Goal: Task Accomplishment & Management: Manage account settings

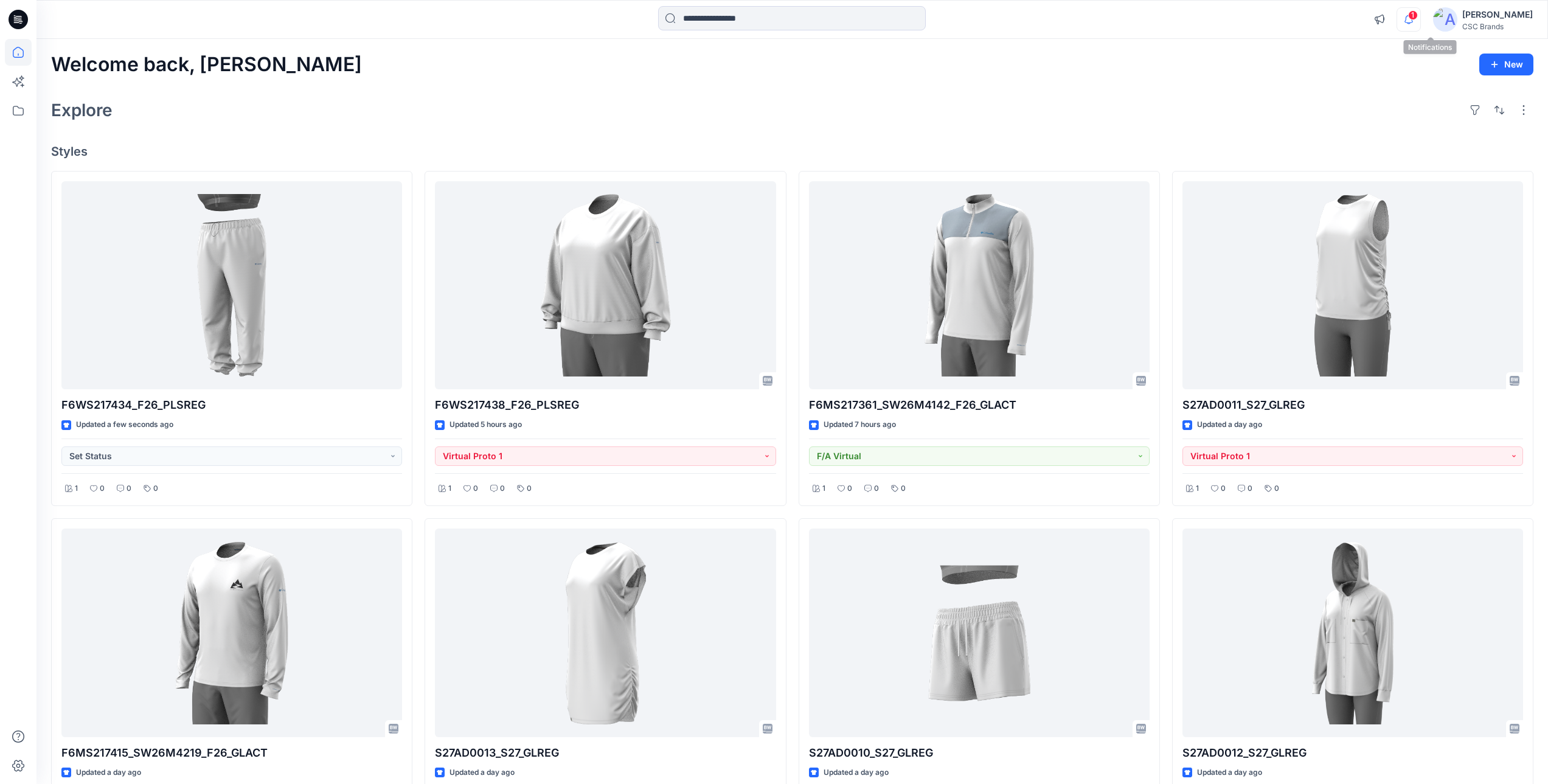
click at [916, 21] on icon "button" at bounding box center [1409, 19] width 23 height 24
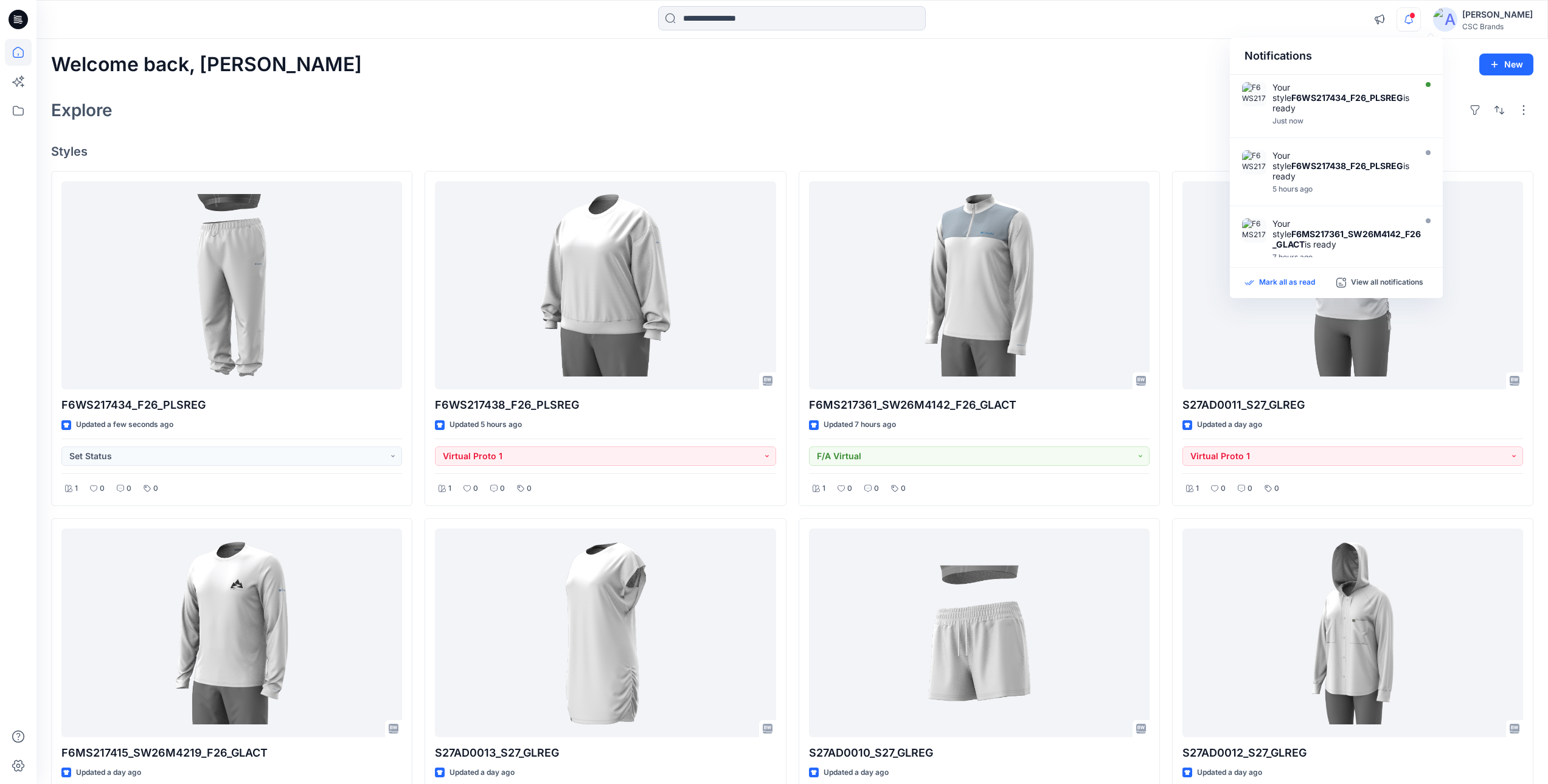
click at [916, 280] on p "Mark all as read" at bounding box center [1287, 282] width 56 height 11
click at [916, 19] on icon "button" at bounding box center [1409, 19] width 23 height 24
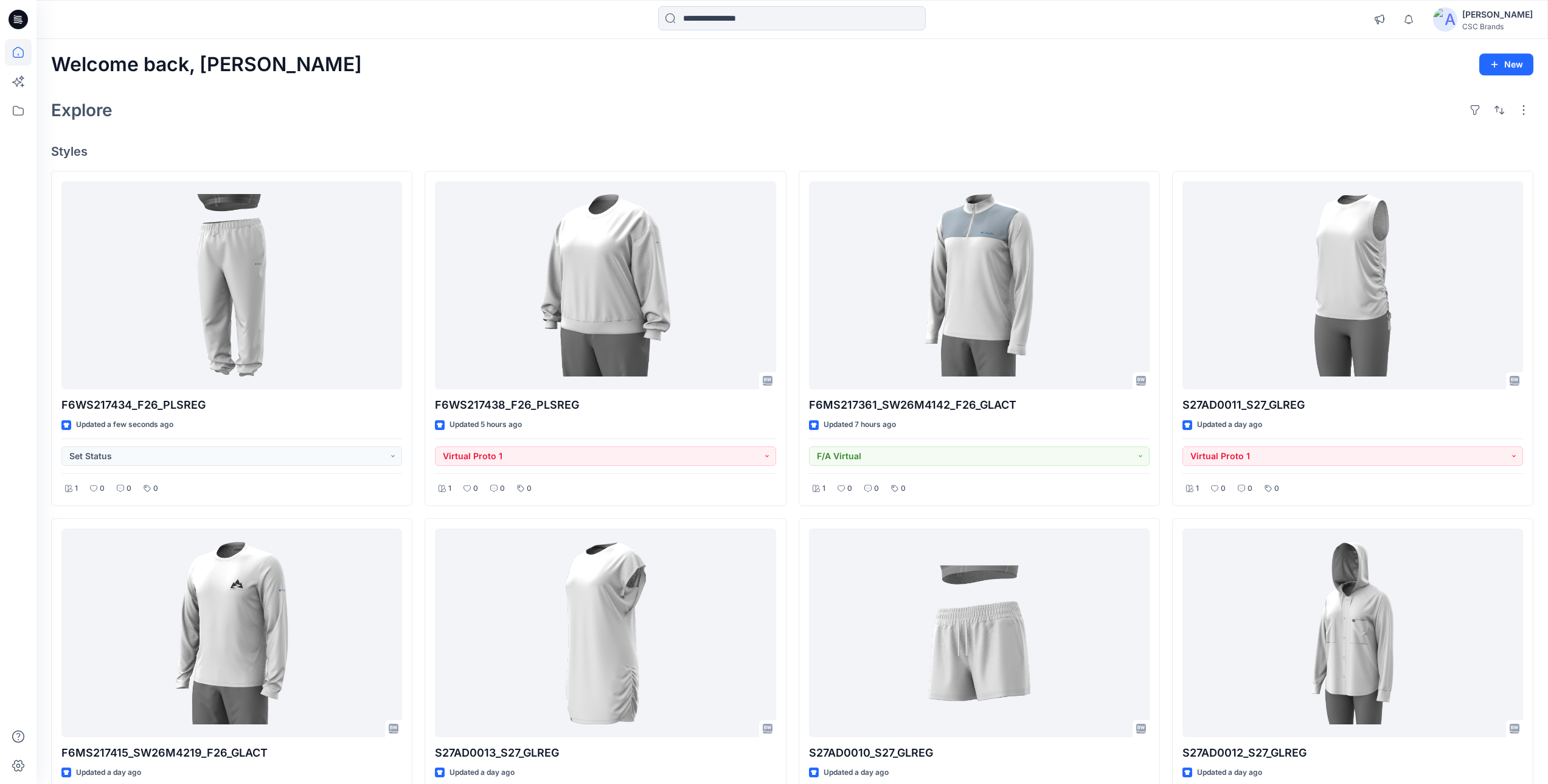
click at [916, 112] on div "Explore" at bounding box center [792, 110] width 1482 height 30
click at [916, 139] on div "Welcome back, Mijan New Explore Styles F6WS217434_F26_PLSREG Updated a few seco…" at bounding box center [792, 649] width 1511 height 1221
click at [901, 114] on div "Explore" at bounding box center [792, 110] width 1482 height 30
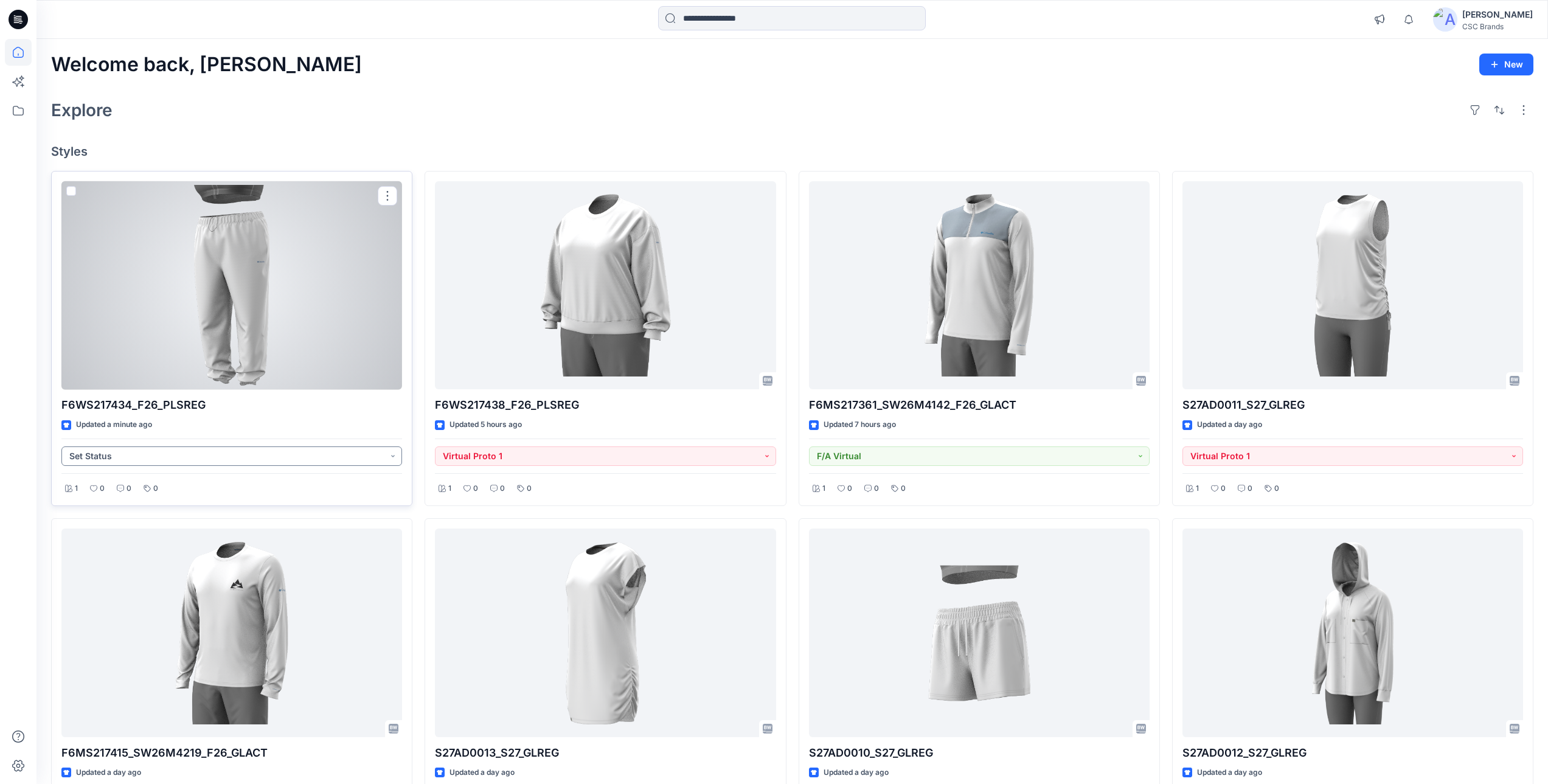
click at [311, 457] on button "Set Status" at bounding box center [232, 456] width 341 height 19
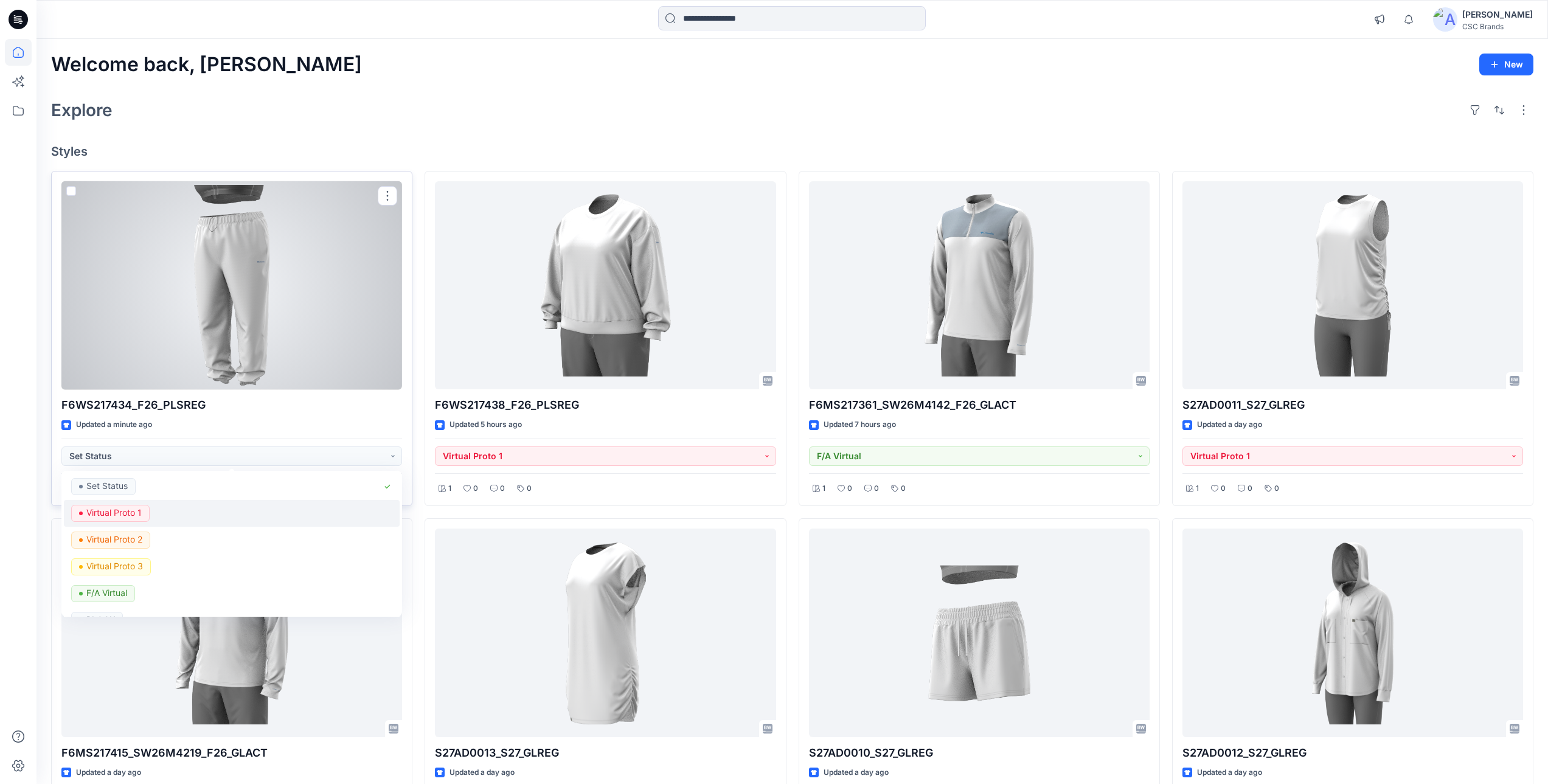
click at [140, 513] on p "Virtual Proto 1" at bounding box center [114, 513] width 55 height 16
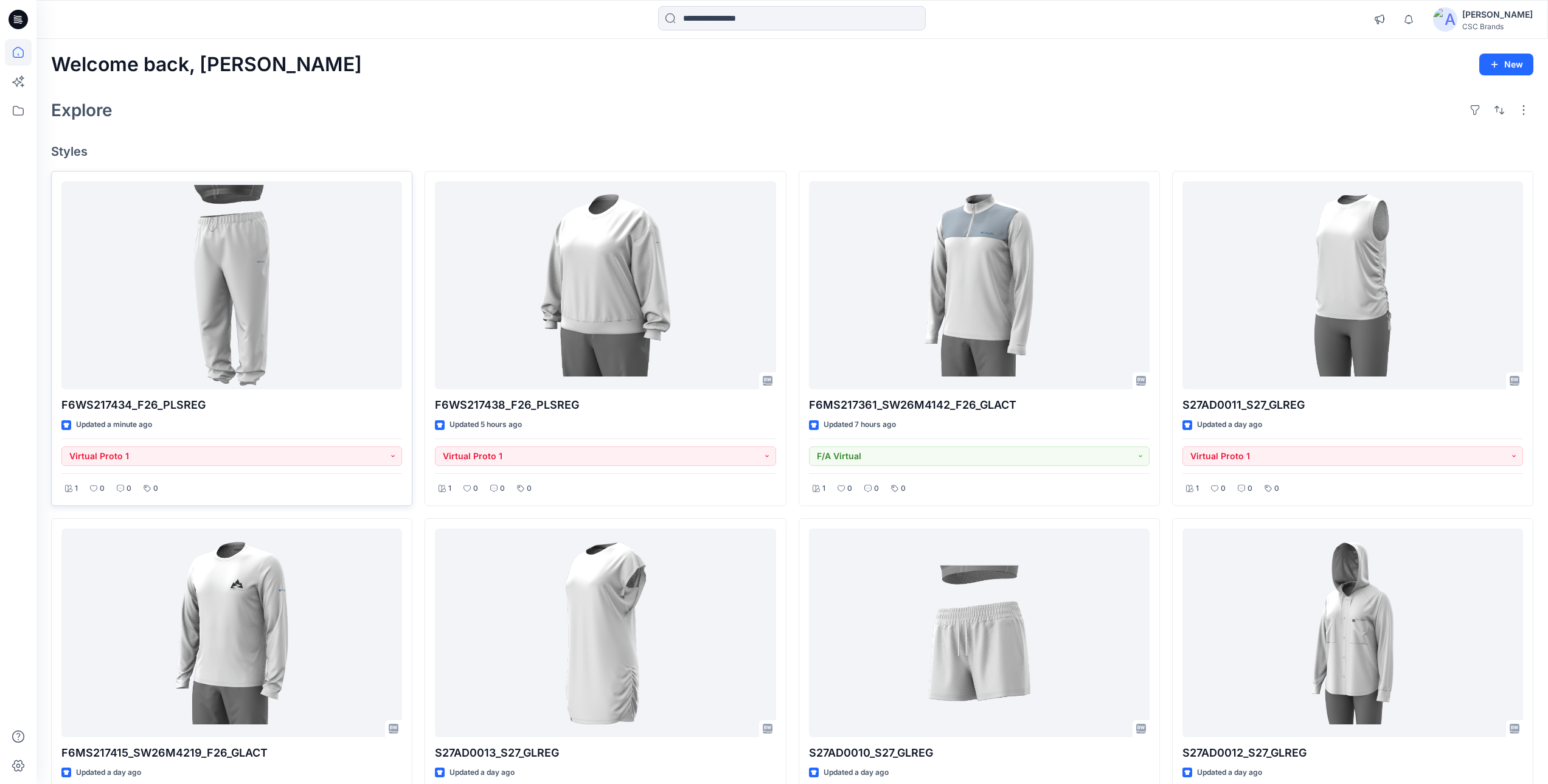
drag, startPoint x: 771, startPoint y: 105, endPoint x: 713, endPoint y: 87, distance: 60.7
click at [771, 105] on div "Explore" at bounding box center [792, 110] width 1482 height 30
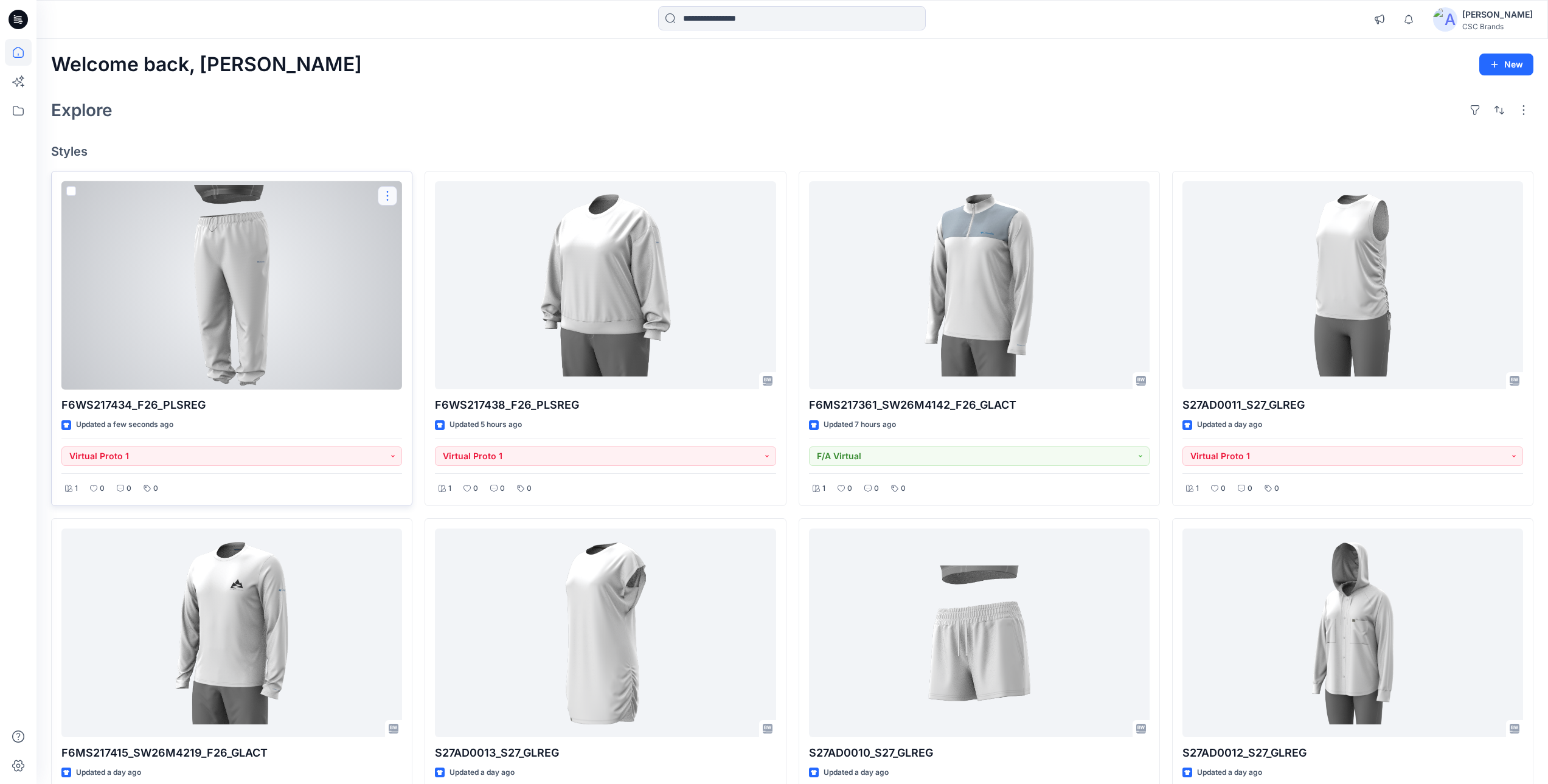
click at [391, 192] on button "button" at bounding box center [387, 195] width 19 height 19
click at [394, 218] on button "Edit" at bounding box center [446, 224] width 131 height 23
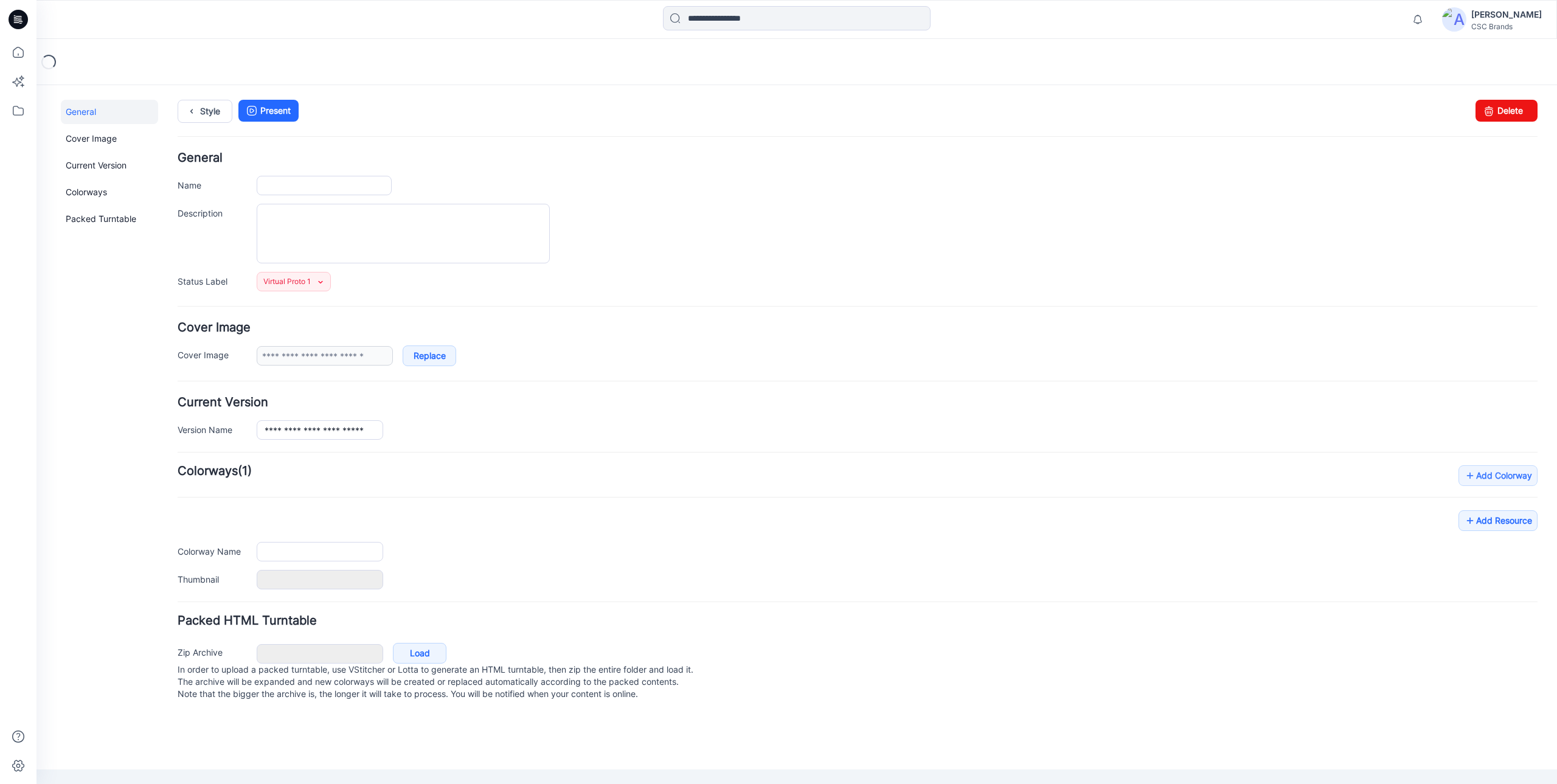
type input "**********"
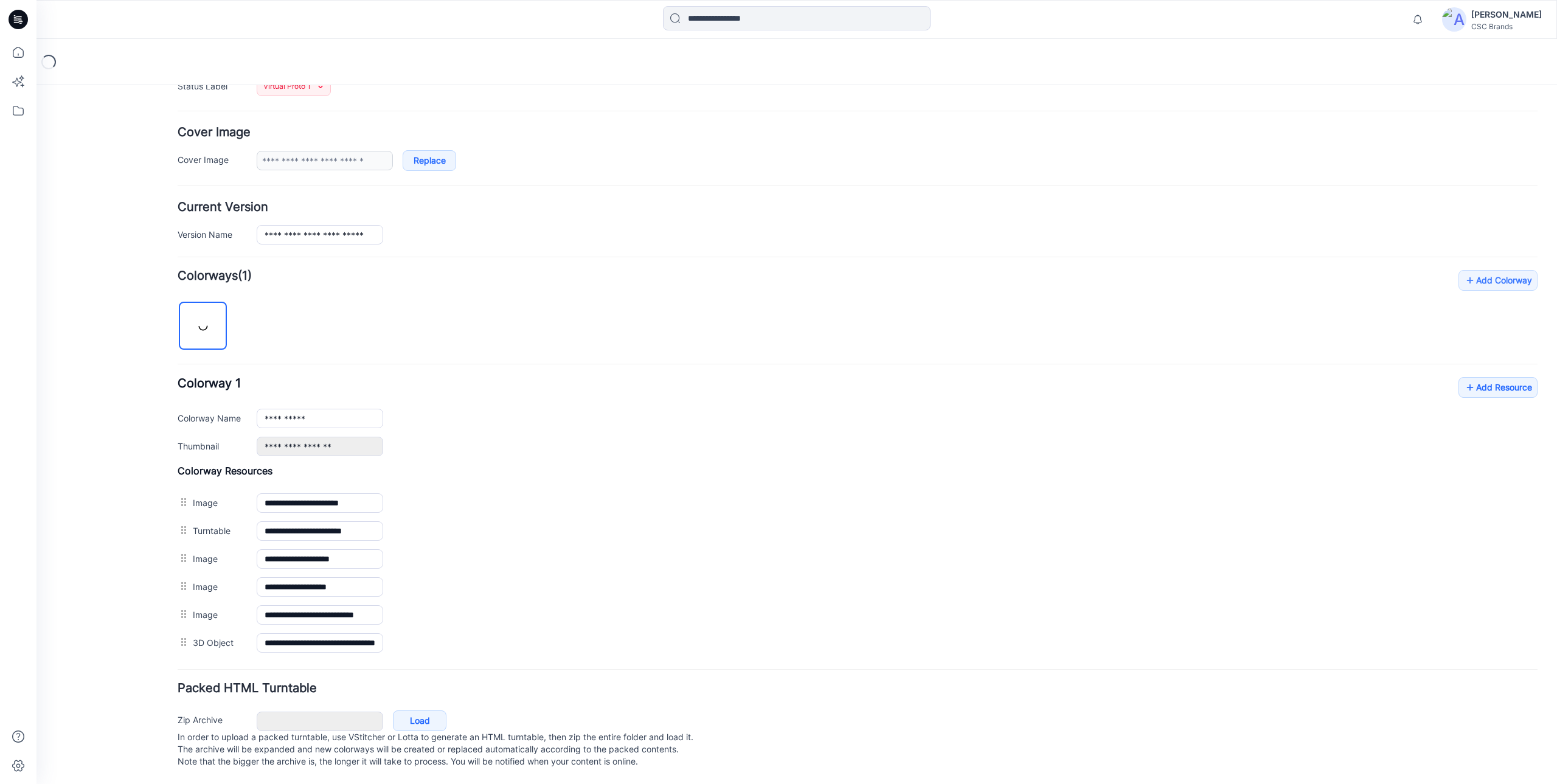
scroll to position [208, 0]
click at [1493, 377] on link "Add Resource" at bounding box center [1499, 387] width 79 height 21
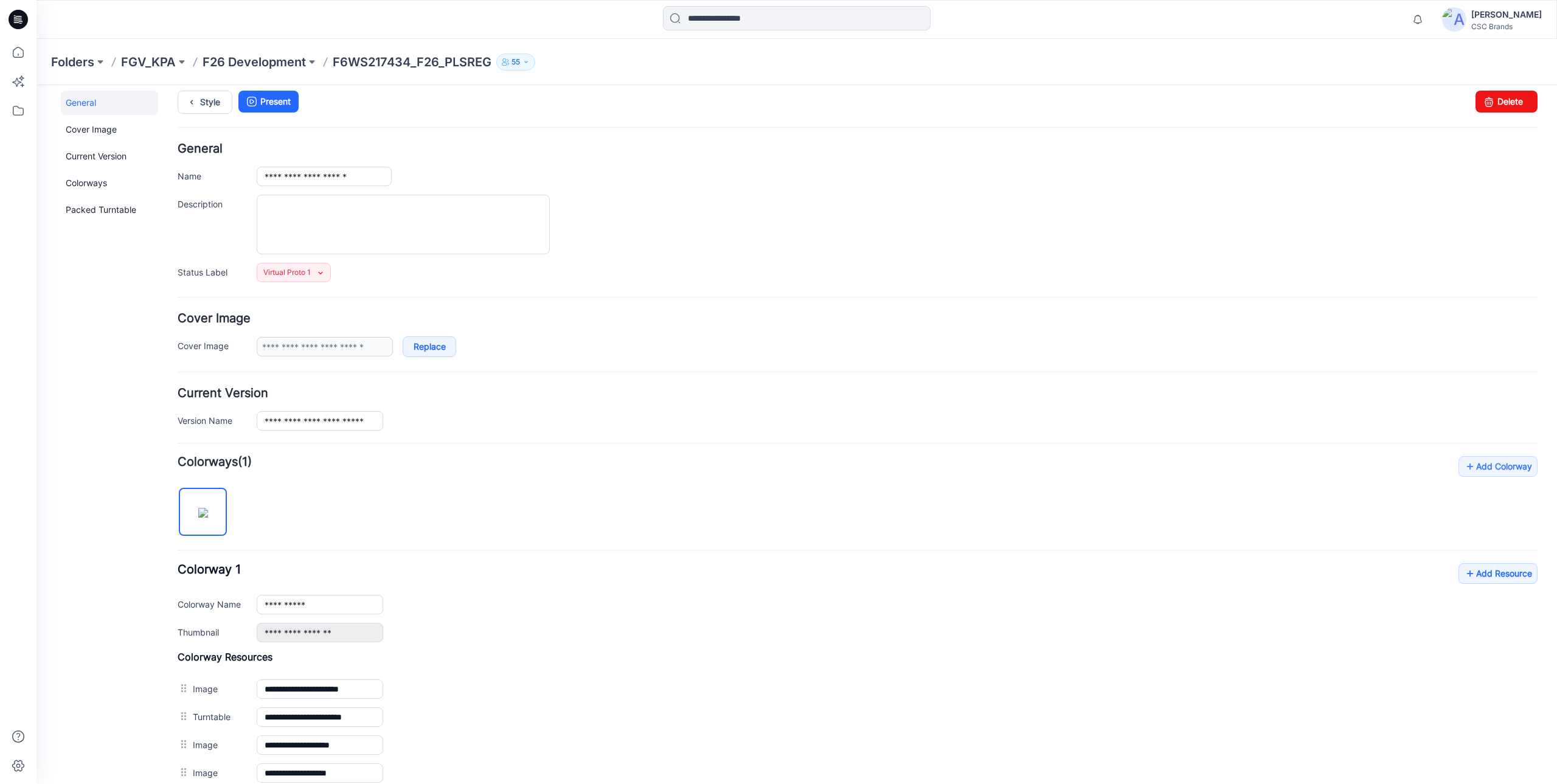
scroll to position [0, 0]
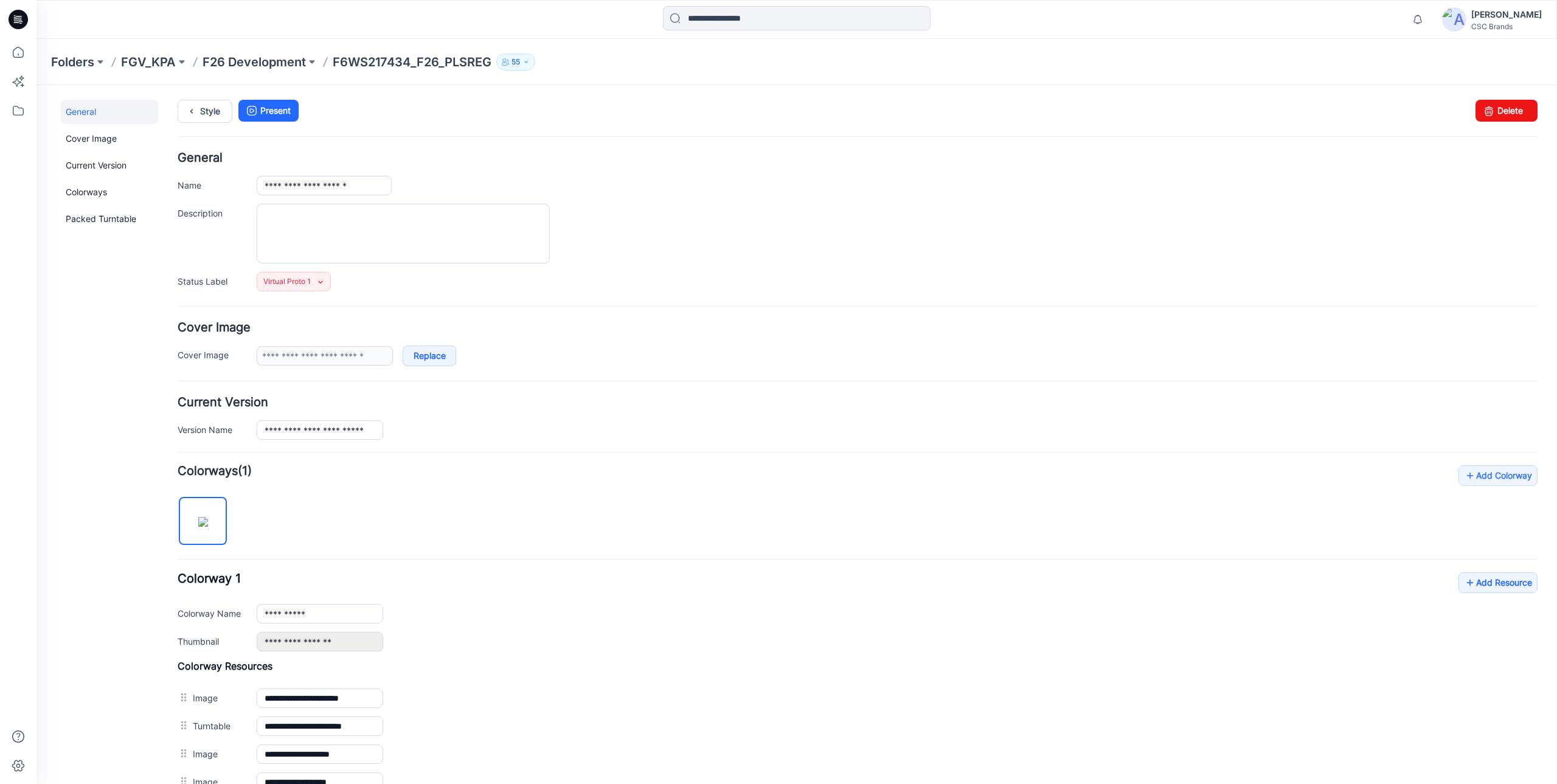
click at [90, 411] on div "General Cover Image Current Version Colorways Packed Turntable" at bounding box center [109, 553] width 97 height 907
click at [328, 428] on input "**********" at bounding box center [320, 429] width 127 height 19
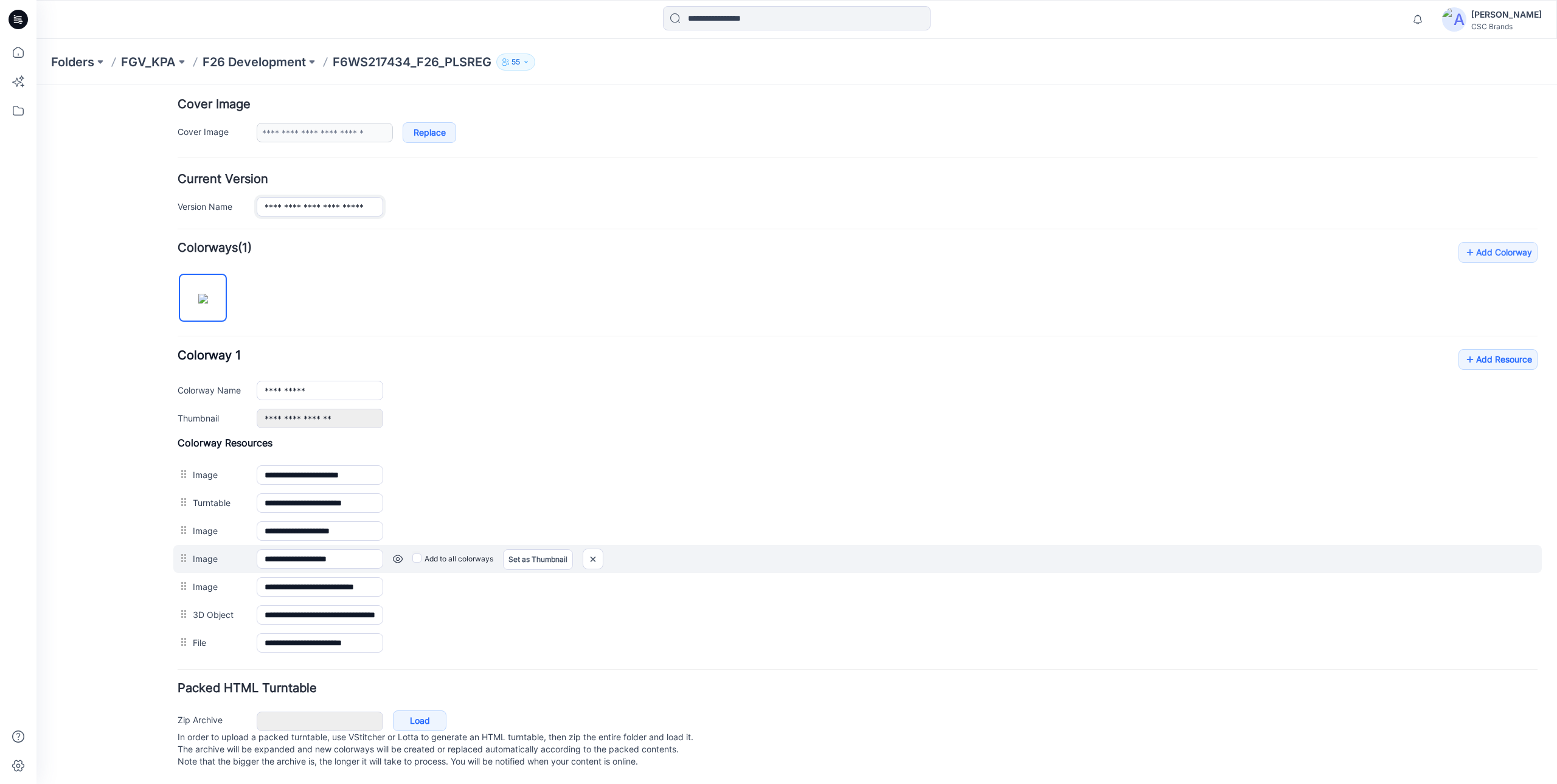
scroll to position [236, 0]
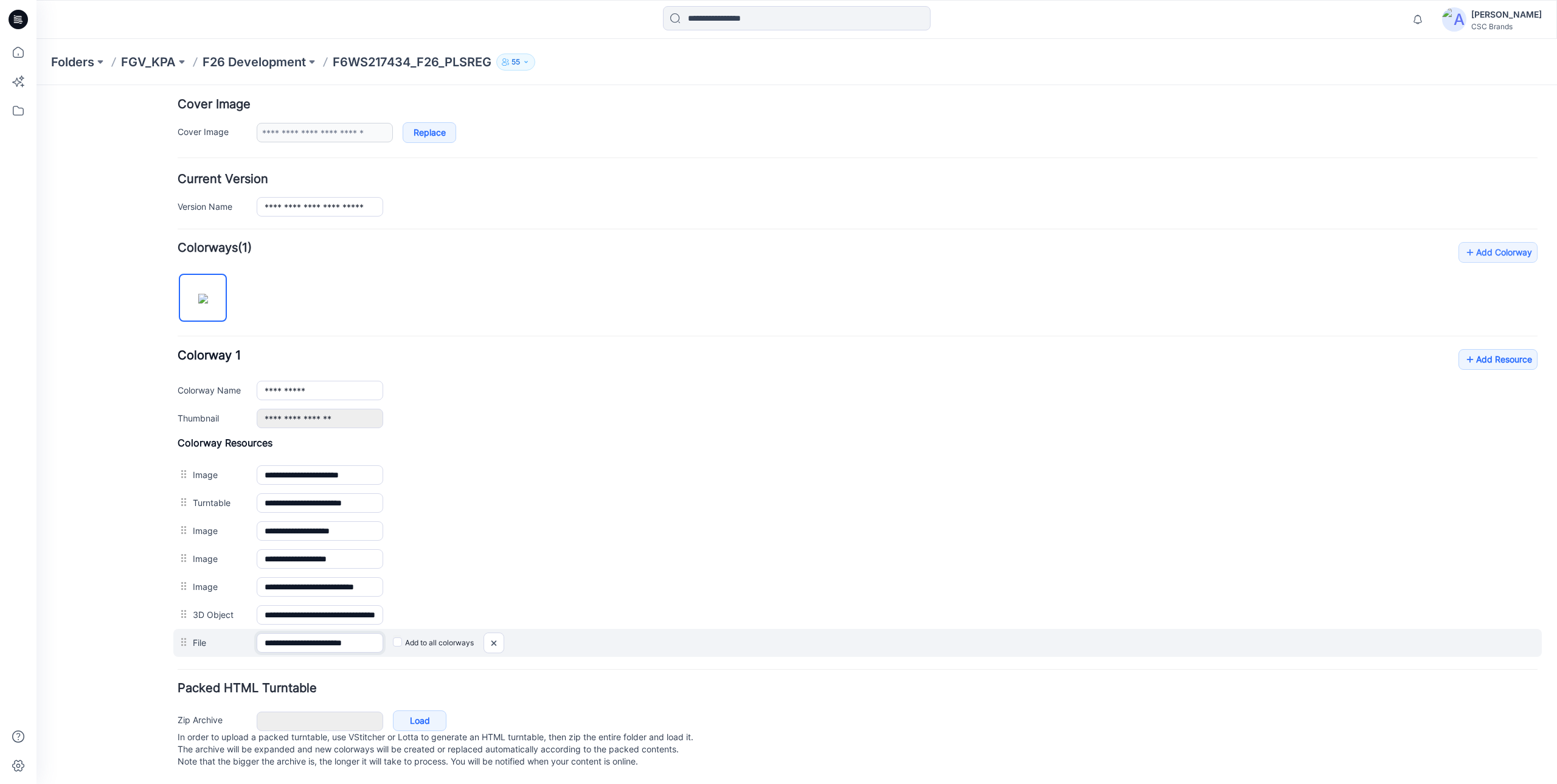
click at [348, 633] on input "**********" at bounding box center [320, 642] width 127 height 19
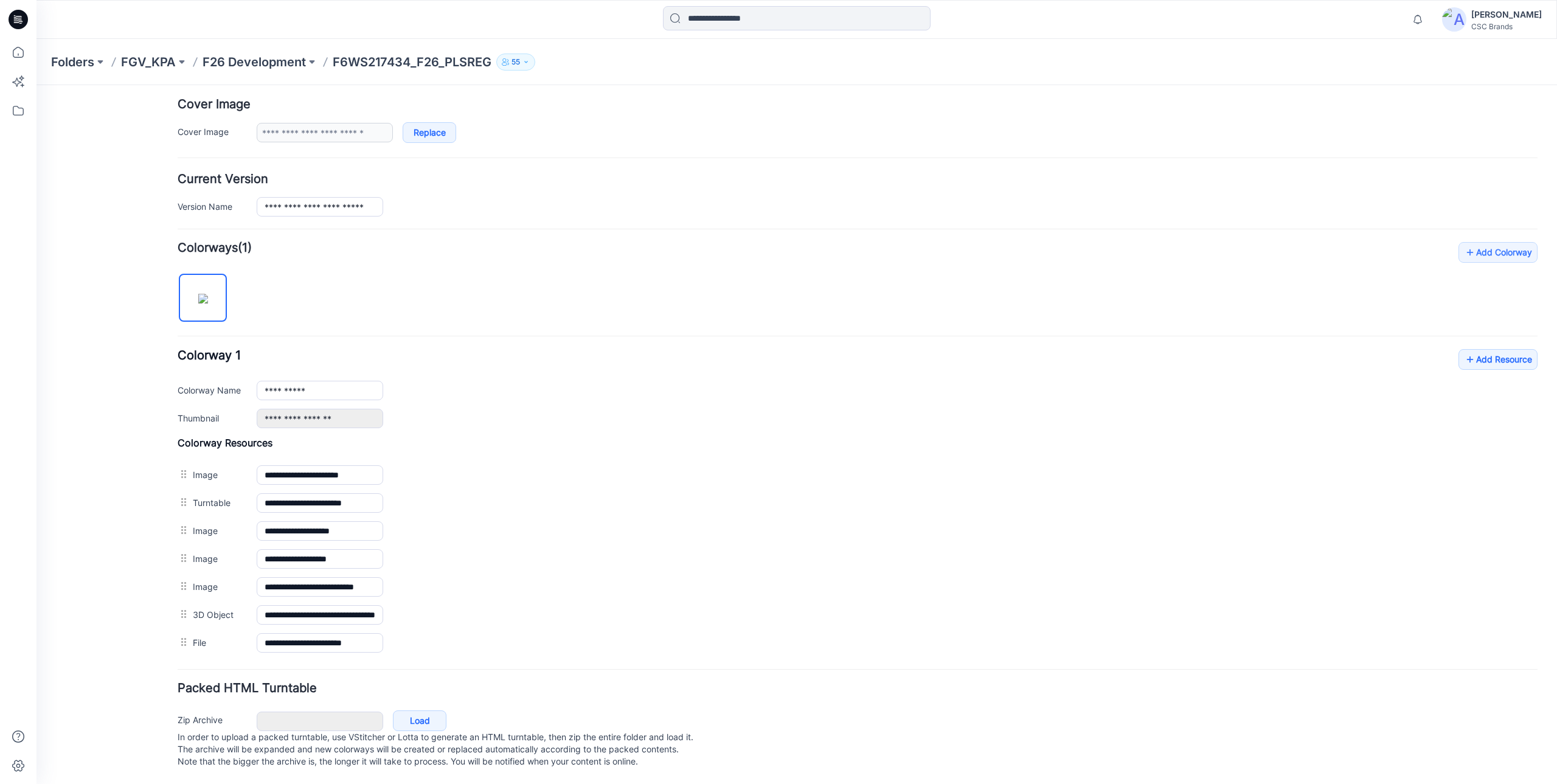
scroll to position [0, 0]
click at [561, 269] on div "**********" at bounding box center [857, 449] width 1360 height 415
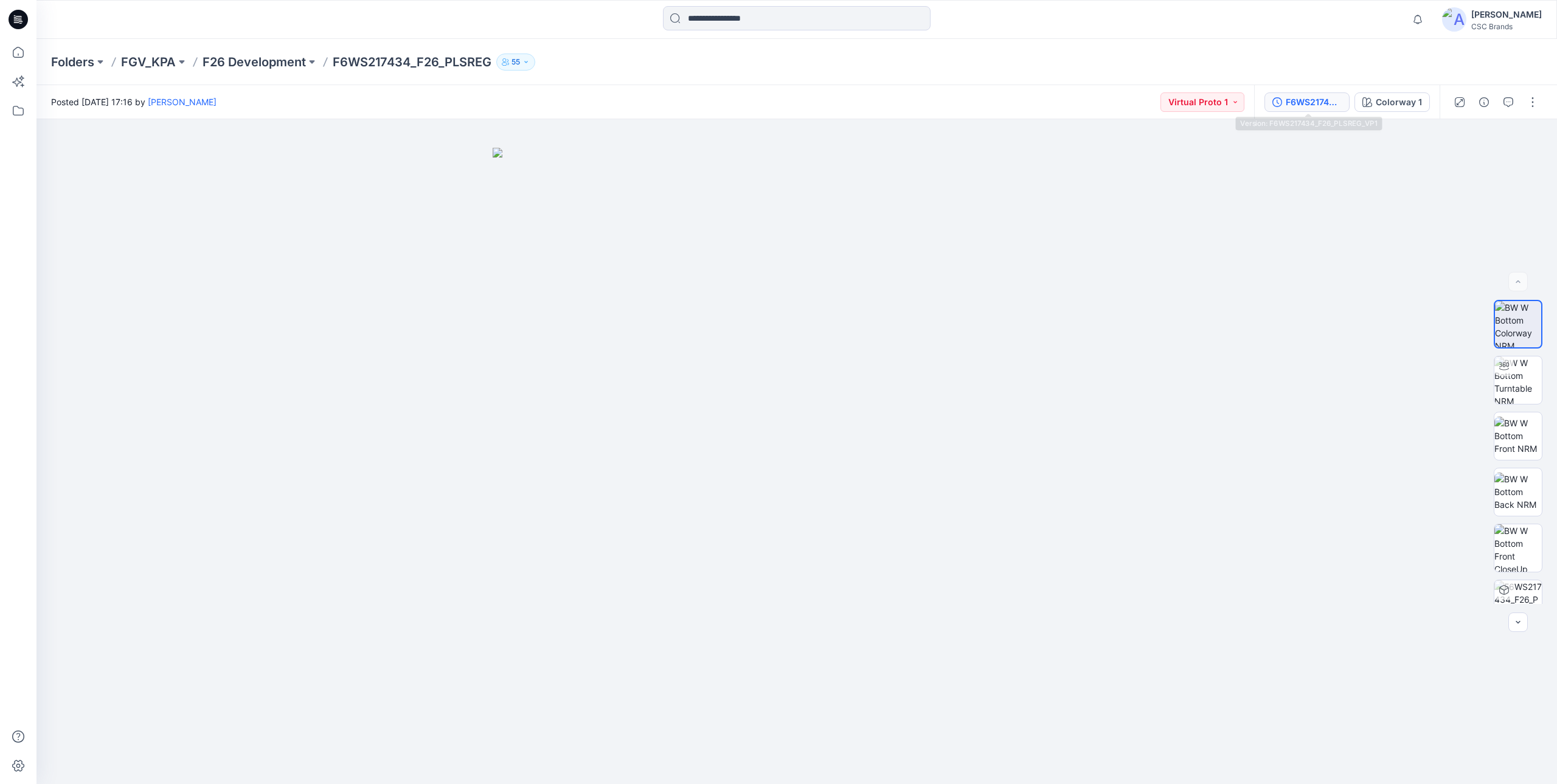
click at [1302, 96] on div "F6WS217434_F26_PLSREG_VP1" at bounding box center [1314, 102] width 56 height 13
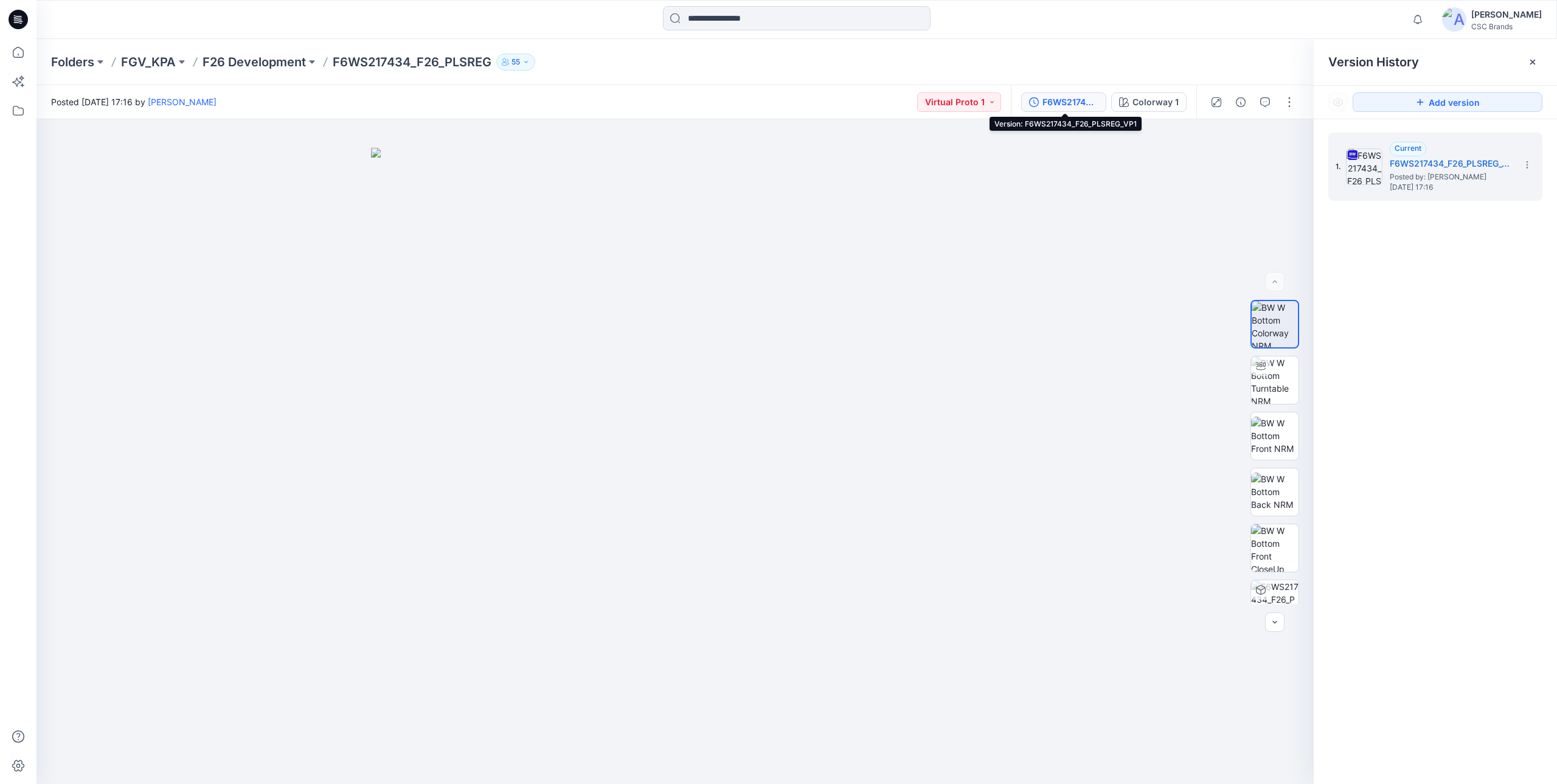
click at [1068, 96] on div "F6WS217434_F26_PLSREG_VP1" at bounding box center [1071, 102] width 56 height 13
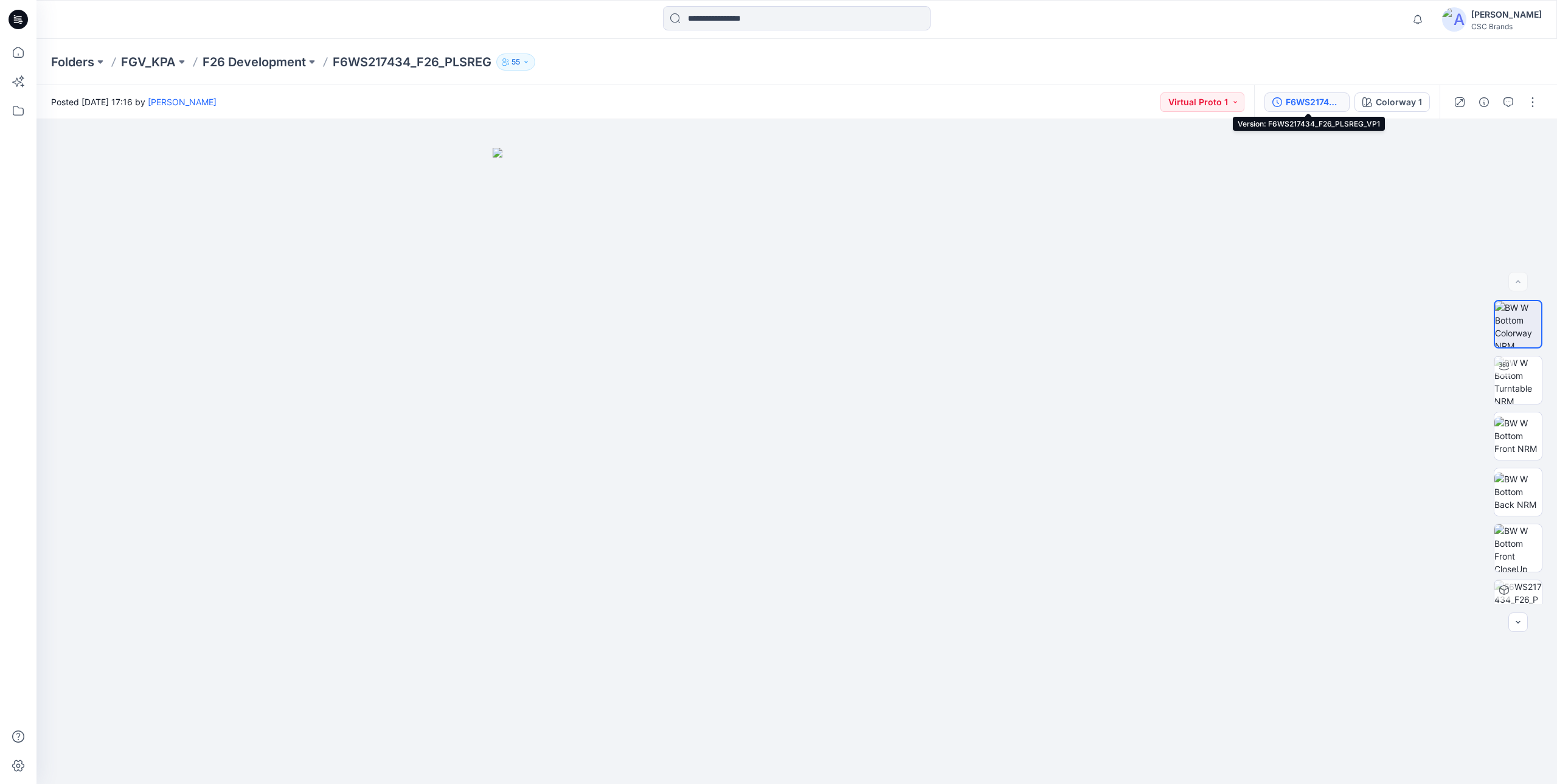
click at [1303, 98] on div "F6WS217434_F26_PLSREG_VP1" at bounding box center [1314, 102] width 56 height 13
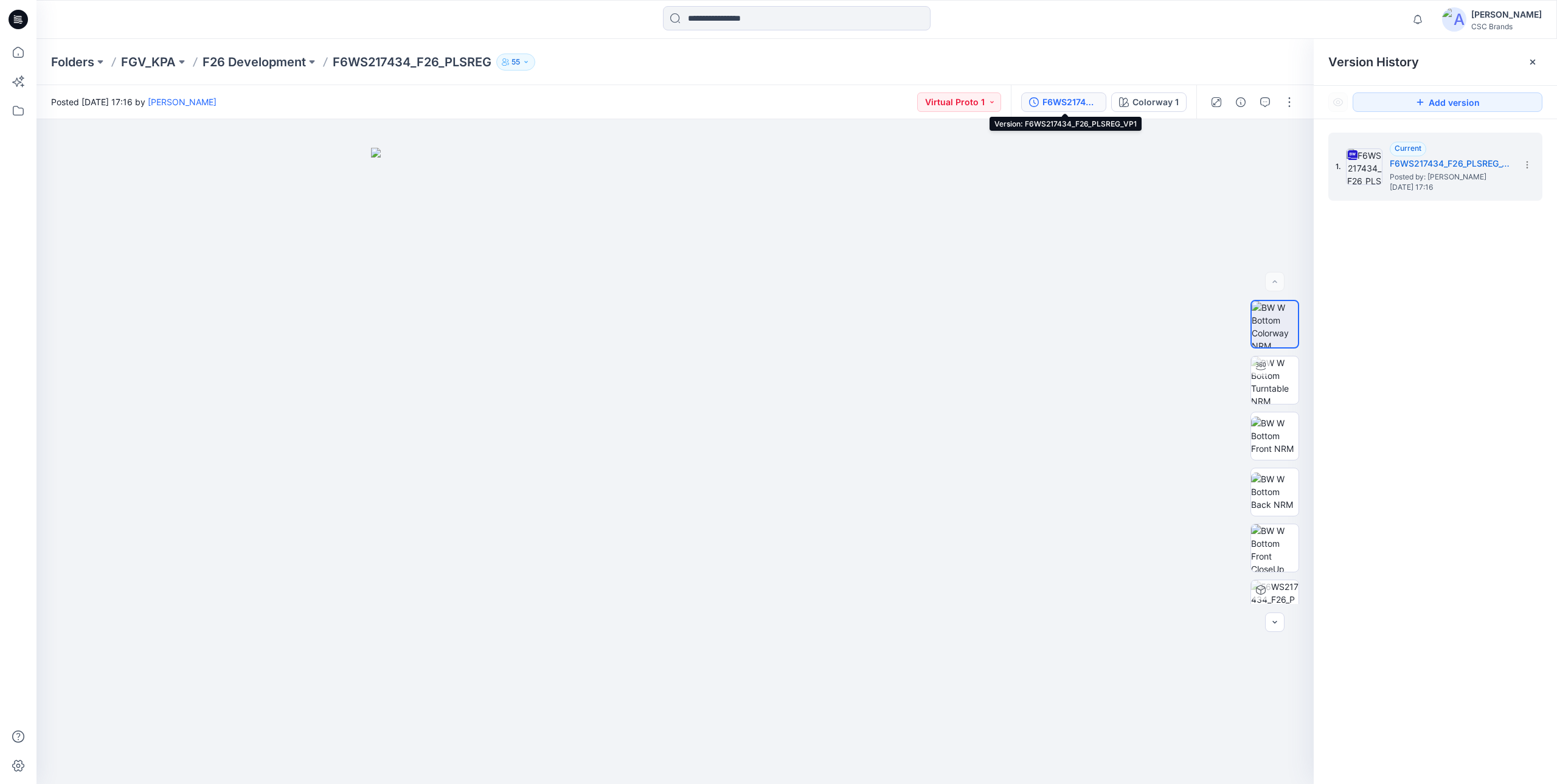
click at [1055, 93] on button "F6WS217434_F26_PLSREG_VP1" at bounding box center [1064, 102] width 85 height 19
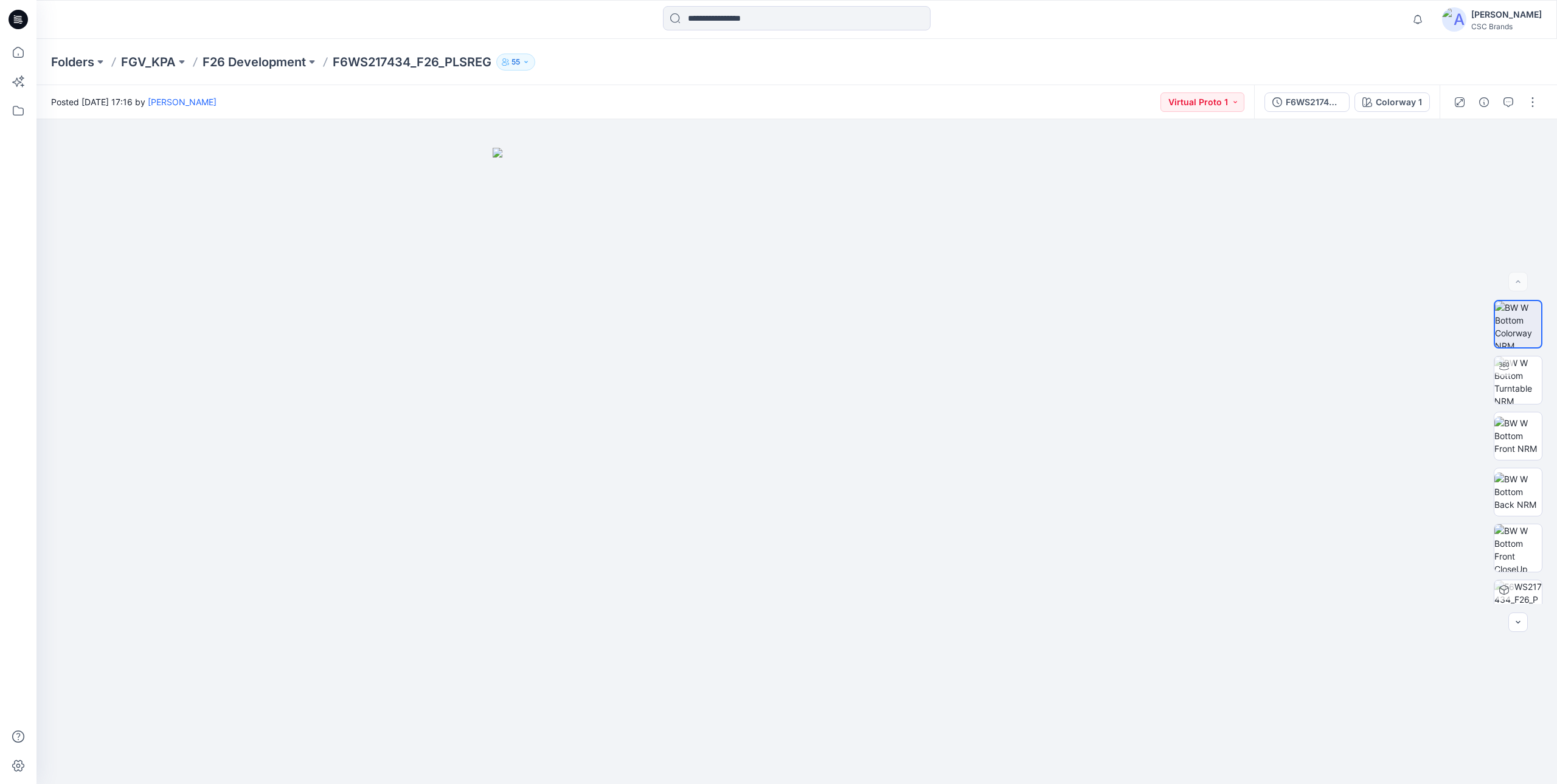
click at [1325, 113] on div "F6WS217434_F26_PLSREG_VP1 Colorway 1" at bounding box center [1347, 102] width 185 height 34
click at [1320, 108] on div "F6WS217434_F26_PLSREG_VP1" at bounding box center [1314, 102] width 56 height 13
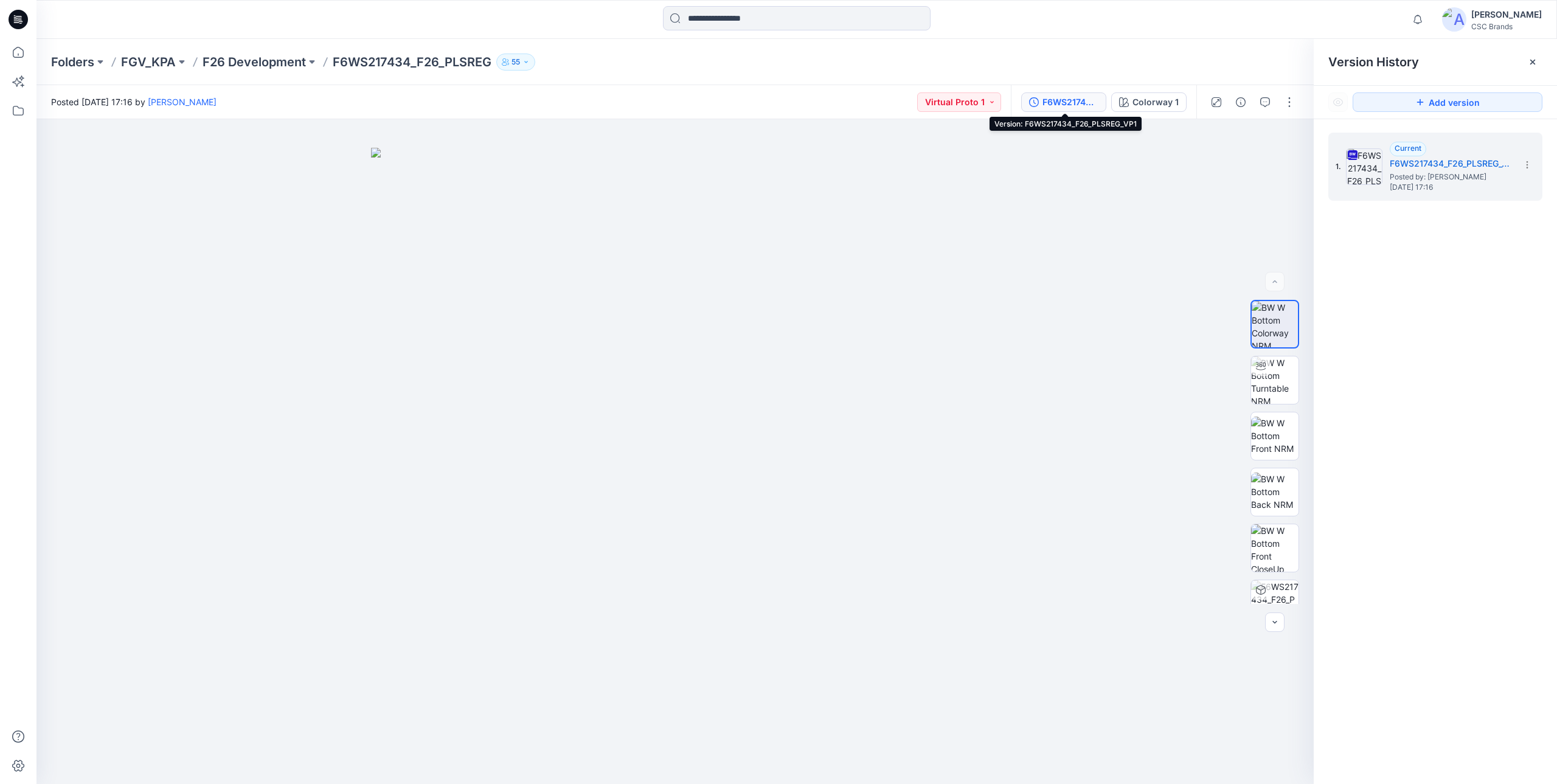
click at [1083, 96] on div "F6WS217434_F26_PLSREG_VP1" at bounding box center [1071, 102] width 56 height 13
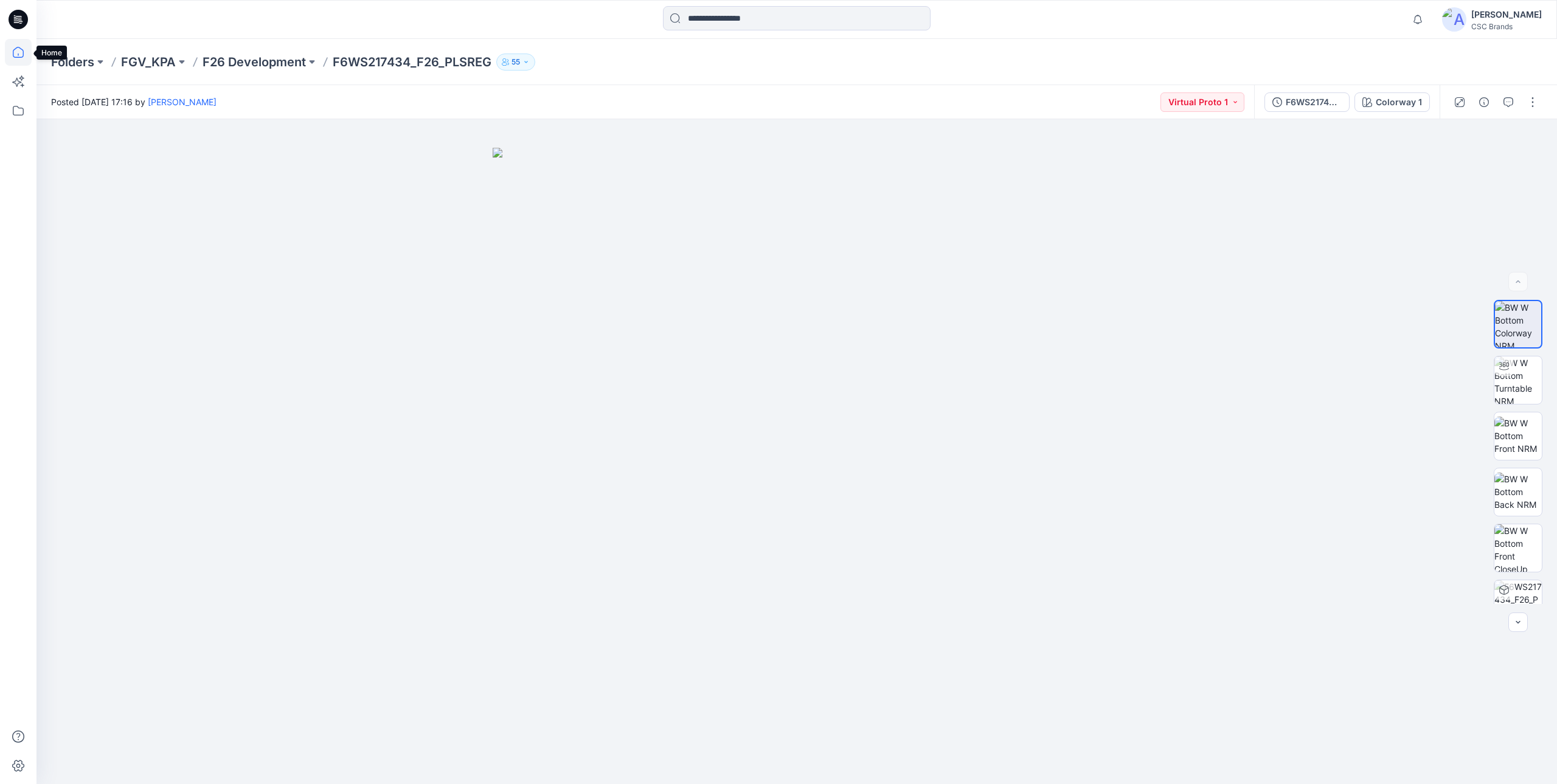
click at [23, 51] on icon at bounding box center [18, 52] width 26 height 26
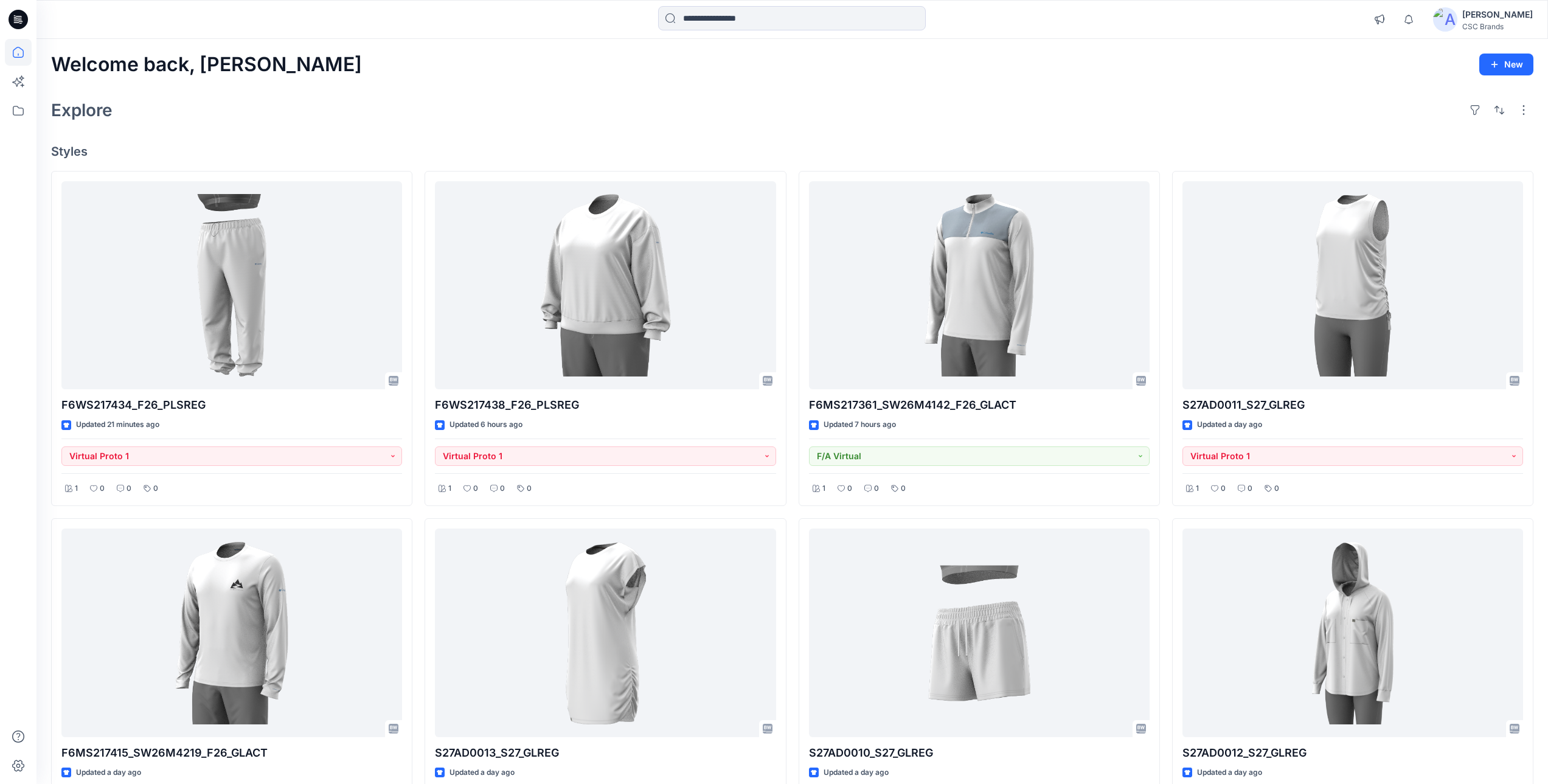
click at [519, 148] on h4 "Styles" at bounding box center [792, 151] width 1482 height 15
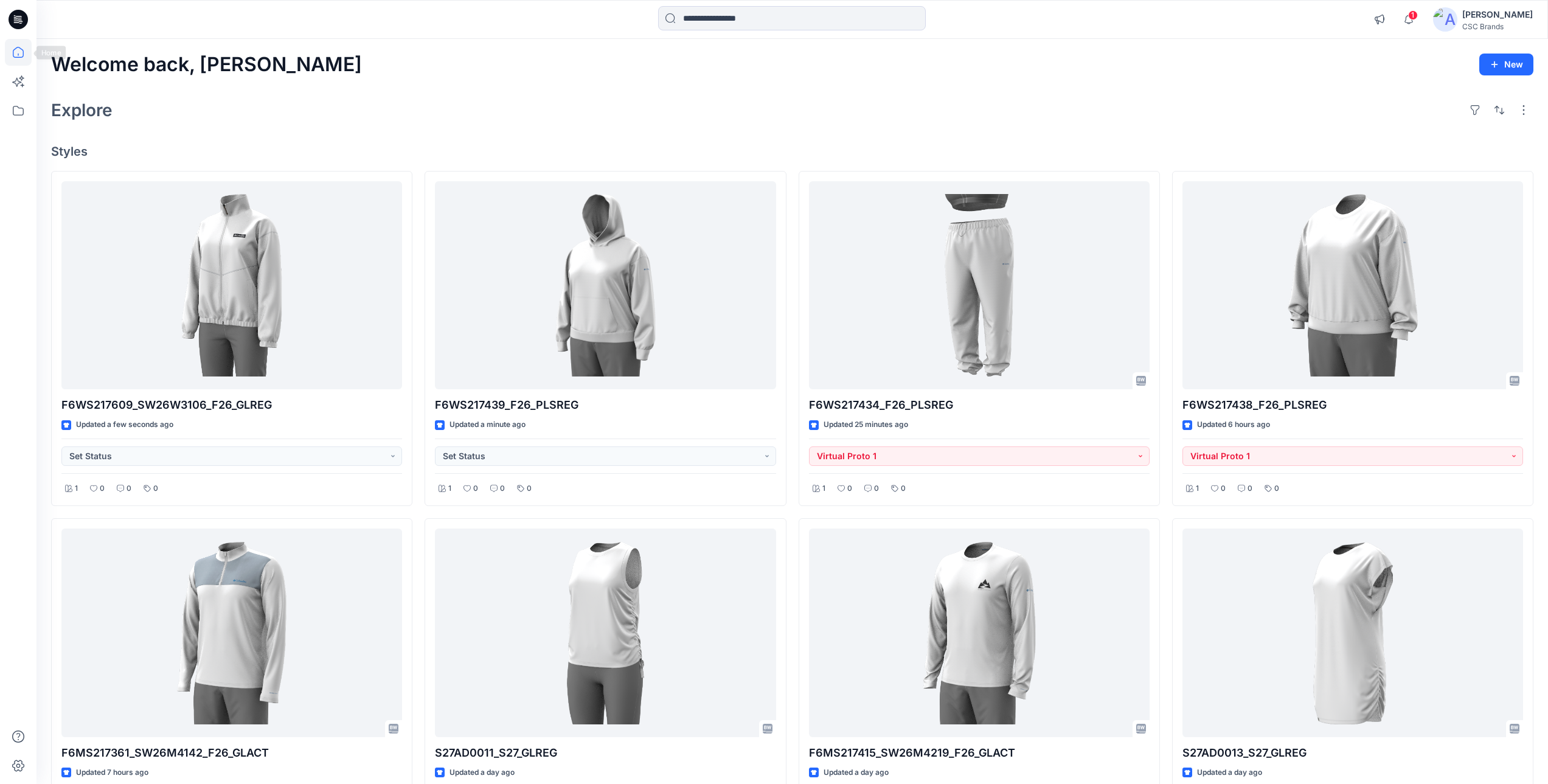
click at [9, 56] on icon at bounding box center [18, 52] width 26 height 26
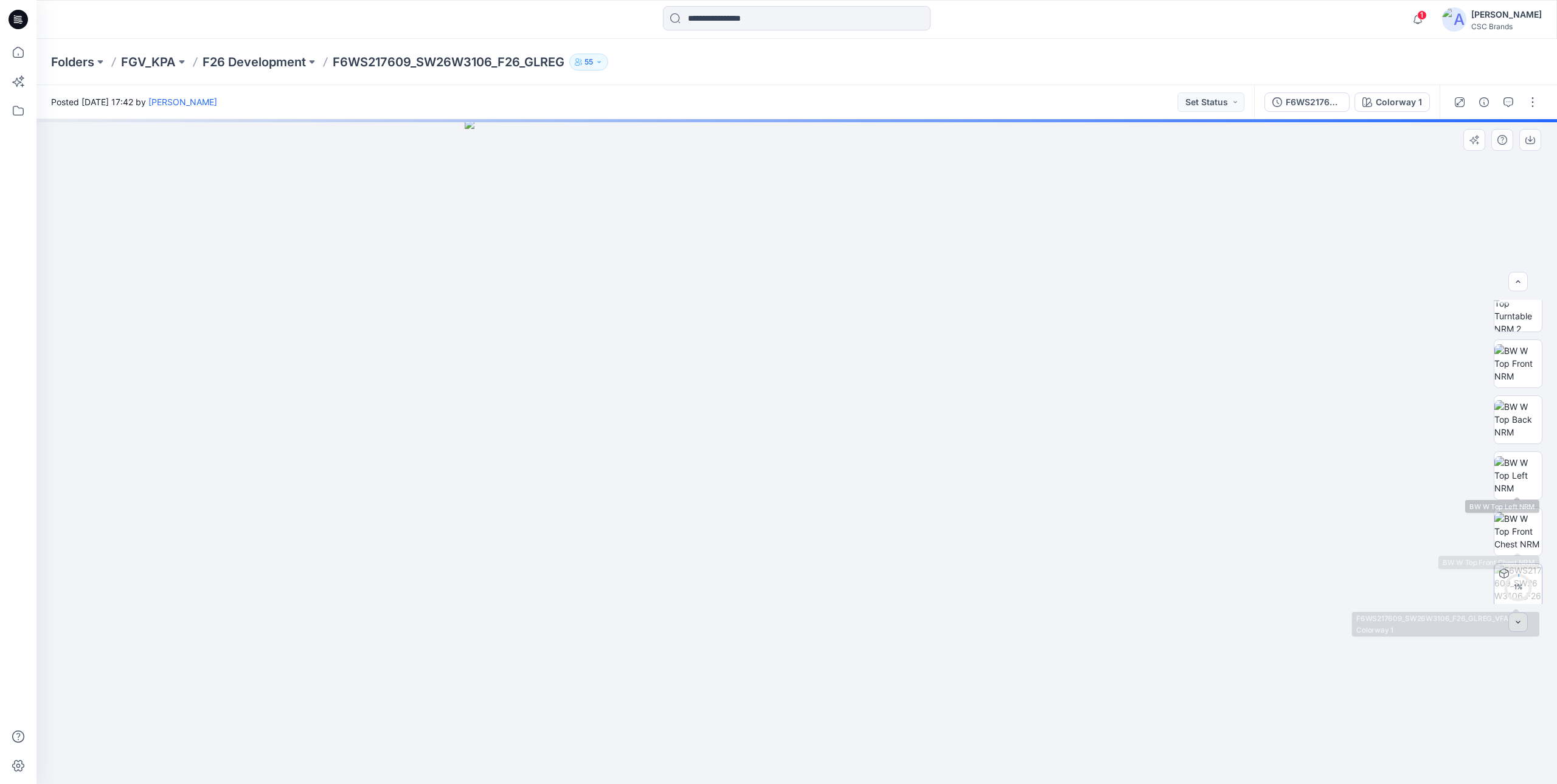
scroll to position [136, 0]
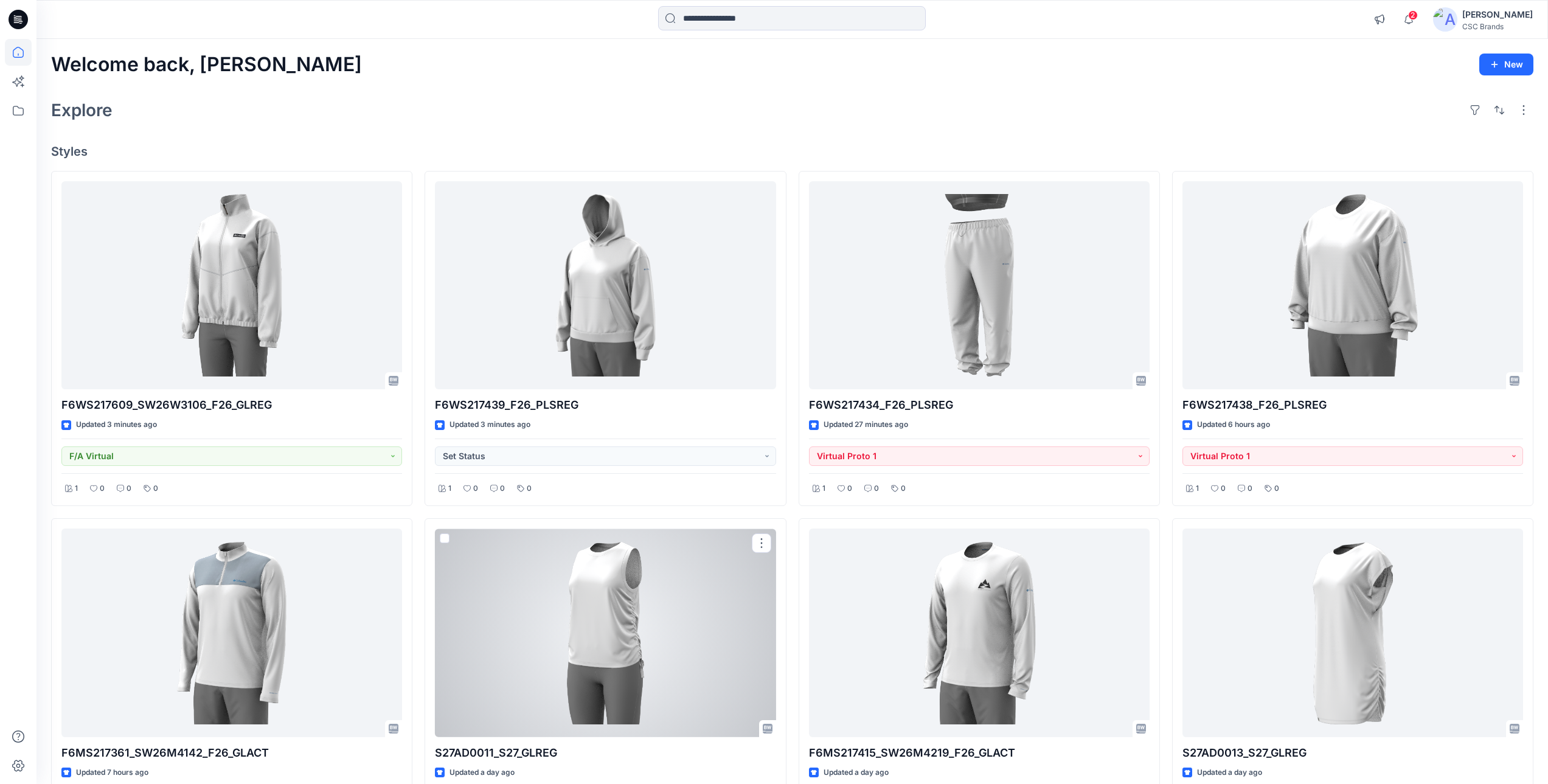
drag, startPoint x: 748, startPoint y: 670, endPoint x: 597, endPoint y: 72, distance: 616.8
click at [759, 107] on div "Explore" at bounding box center [792, 110] width 1482 height 30
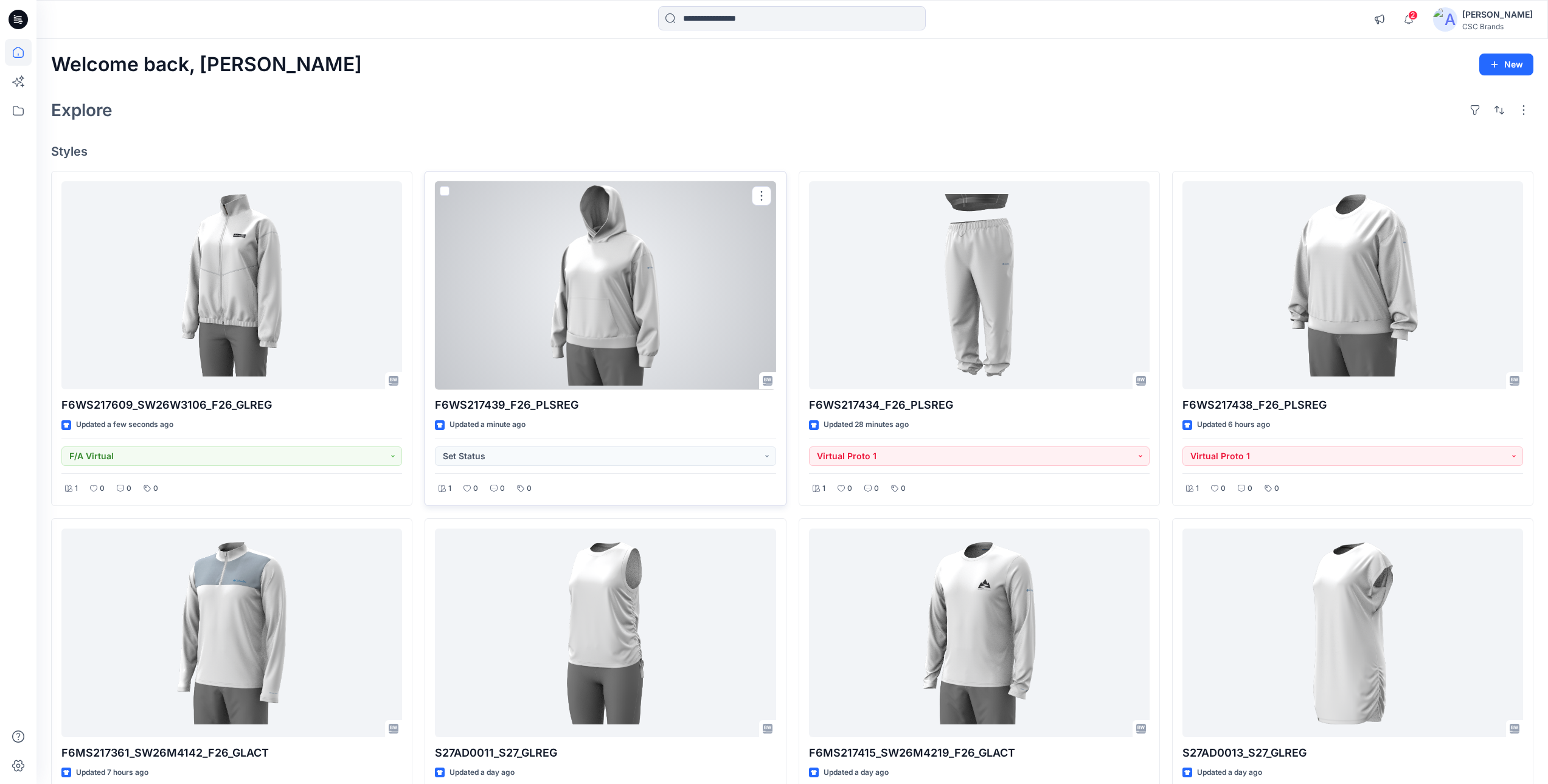
click at [604, 299] on div at bounding box center [605, 285] width 341 height 208
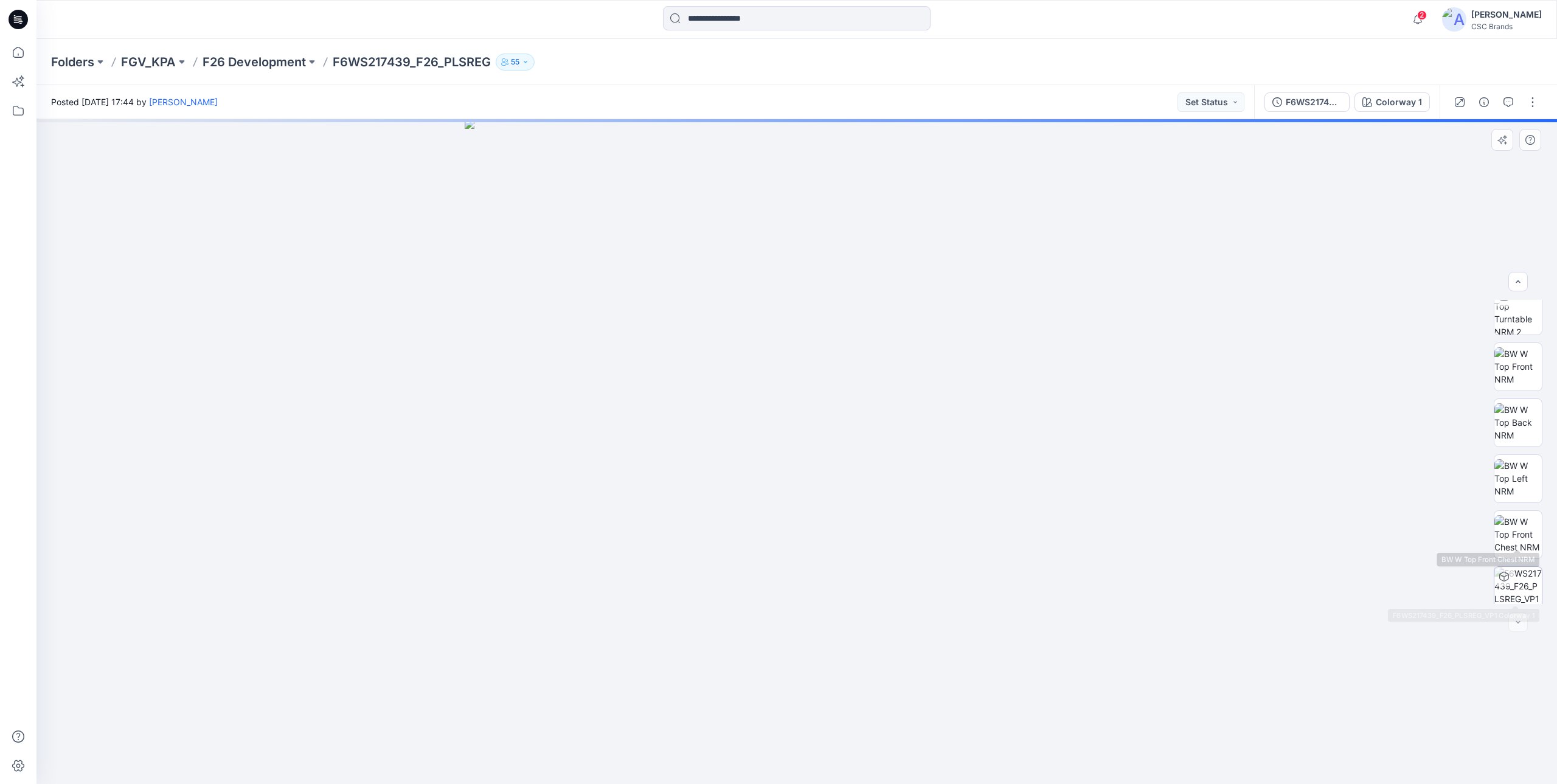
scroll to position [136, 0]
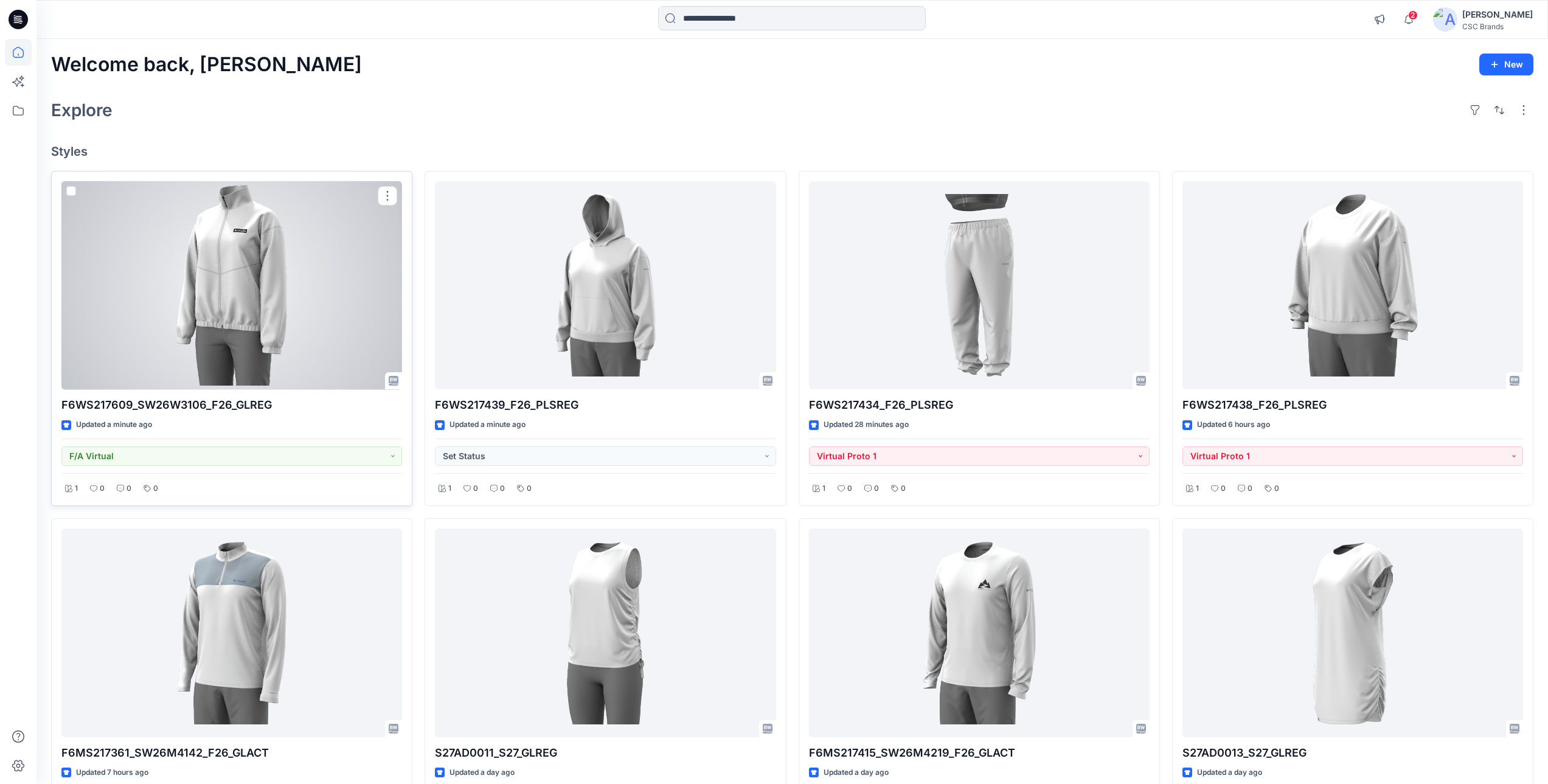
click at [236, 284] on div at bounding box center [232, 285] width 341 height 208
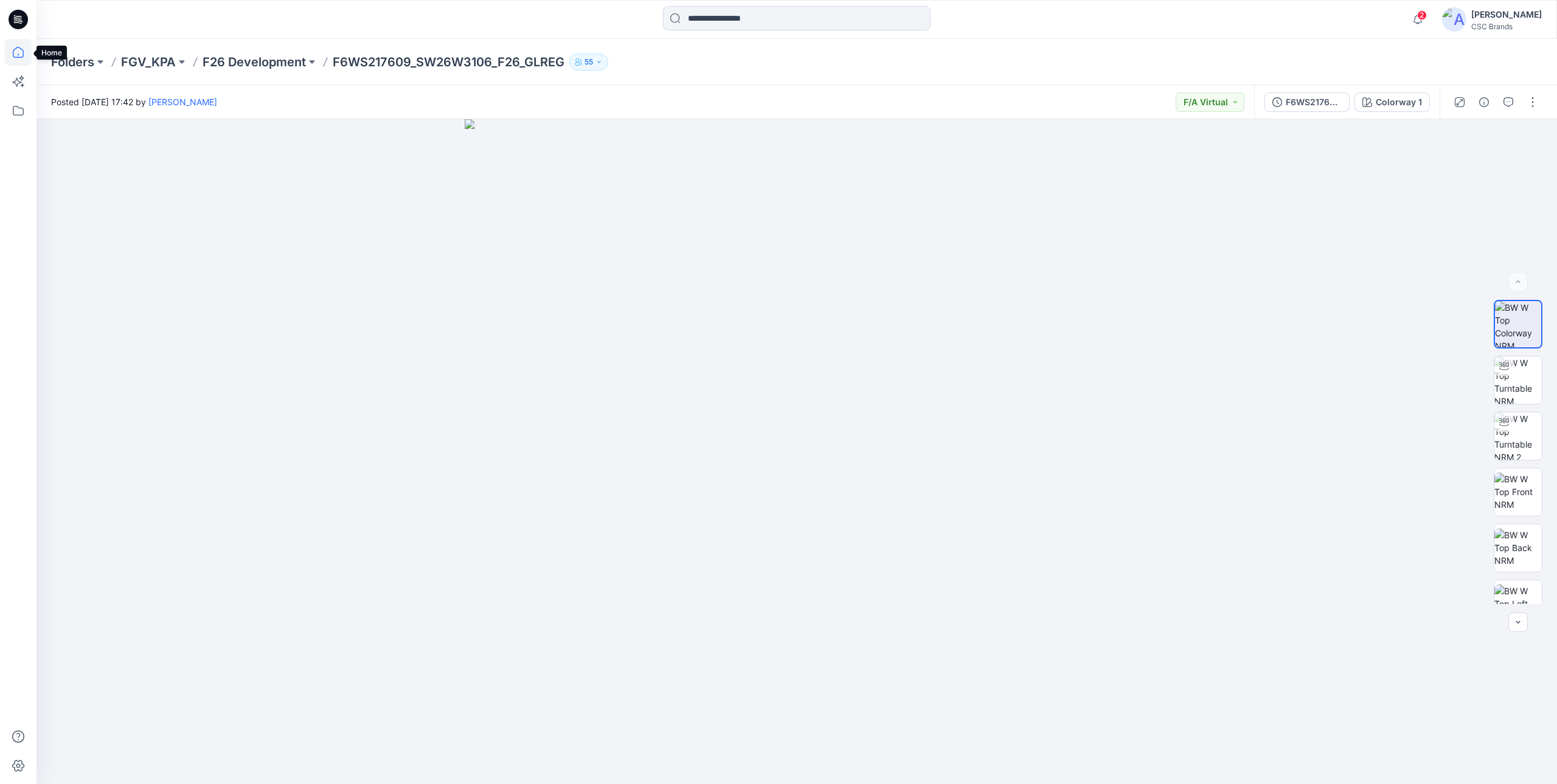
click at [18, 43] on icon at bounding box center [18, 52] width 26 height 26
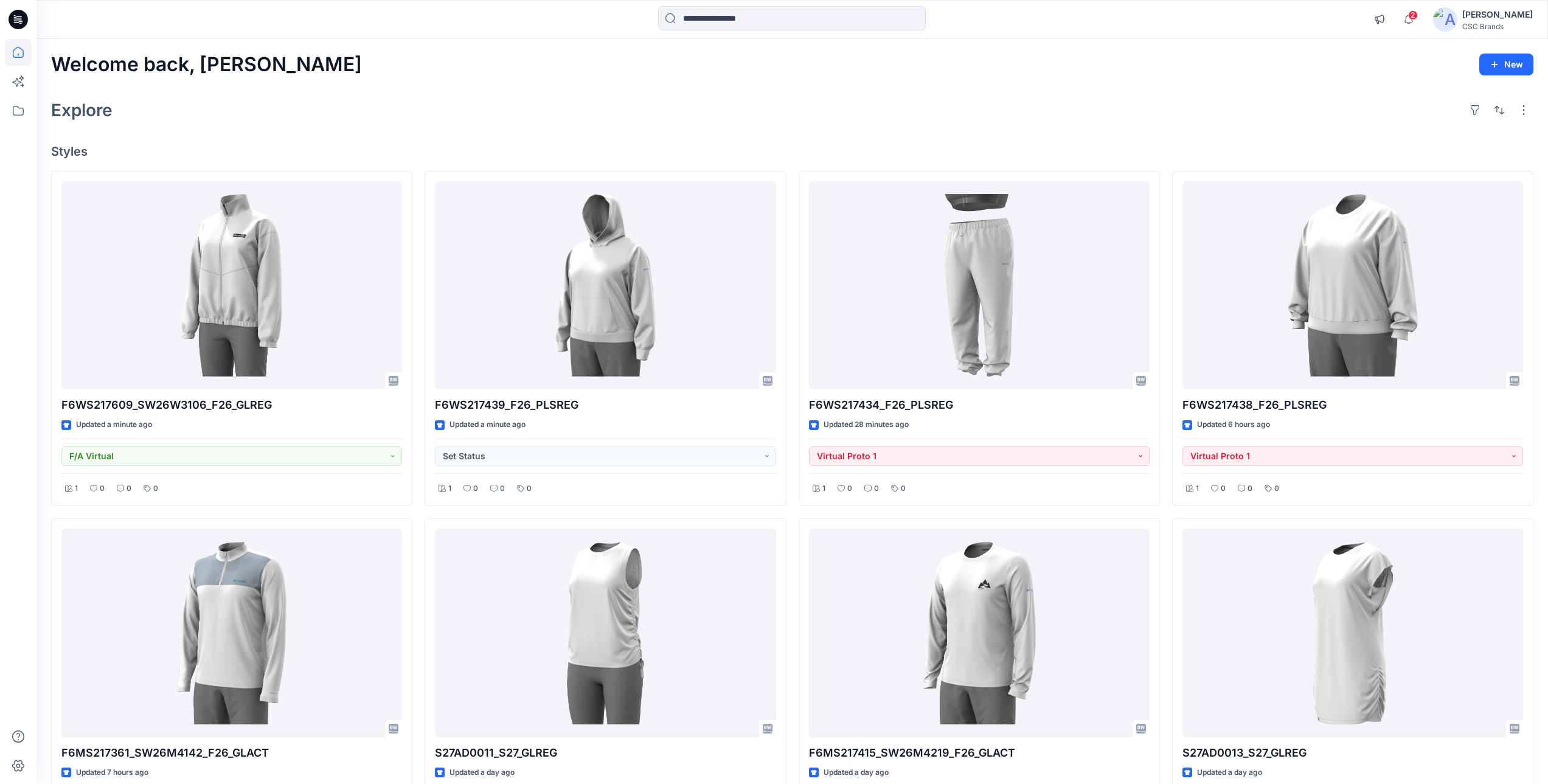
click at [338, 94] on div "Welcome back, Mijan New Explore Styles F6WS217609_SW26W3106_F26_GLREG Updated a…" at bounding box center [792, 649] width 1511 height 1221
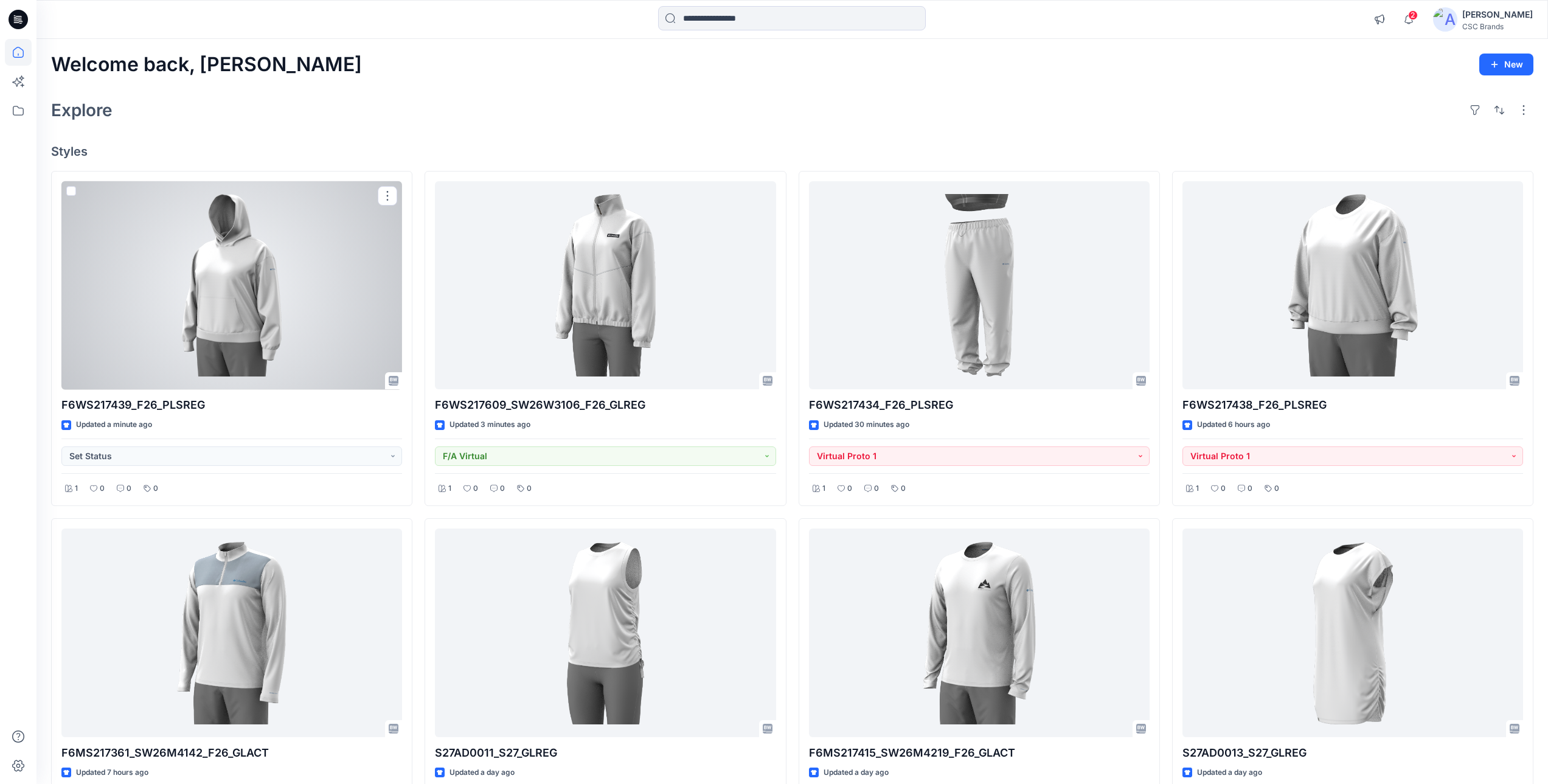
drag, startPoint x: 252, startPoint y: 326, endPoint x: 575, endPoint y: 457, distance: 348.6
click at [252, 326] on div at bounding box center [232, 285] width 341 height 208
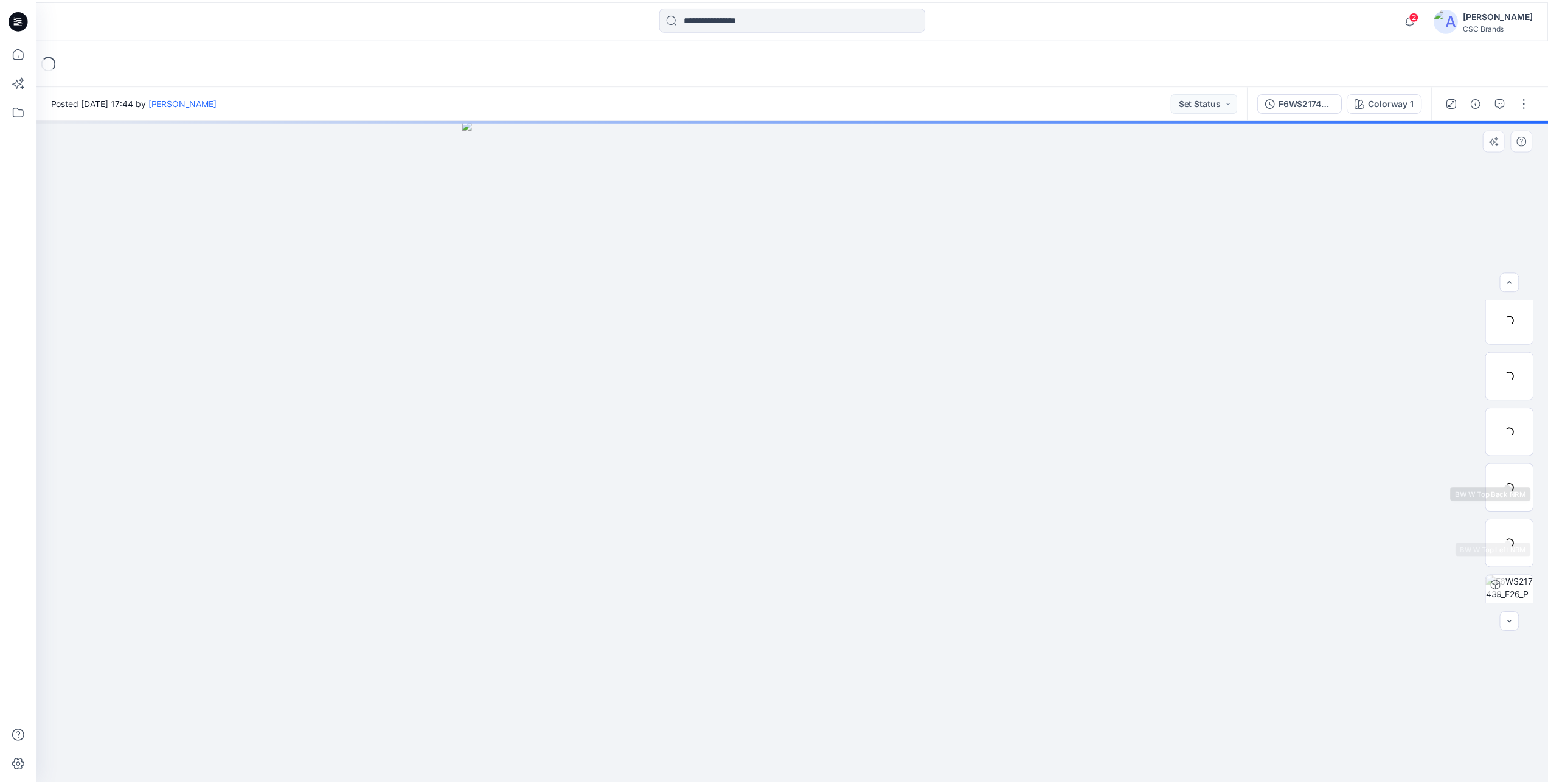
scroll to position [192, 0]
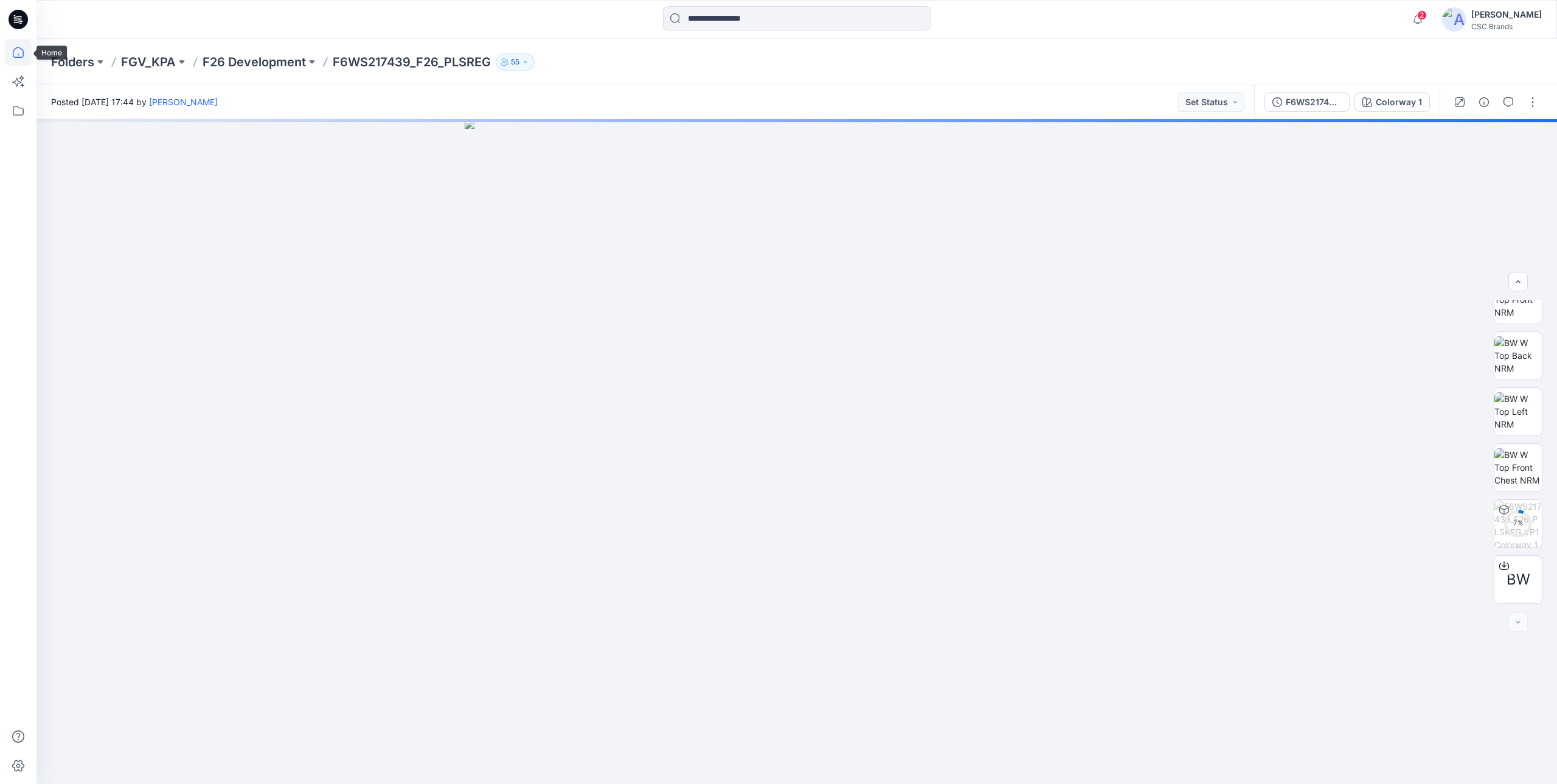
click at [19, 50] on icon at bounding box center [18, 52] width 26 height 26
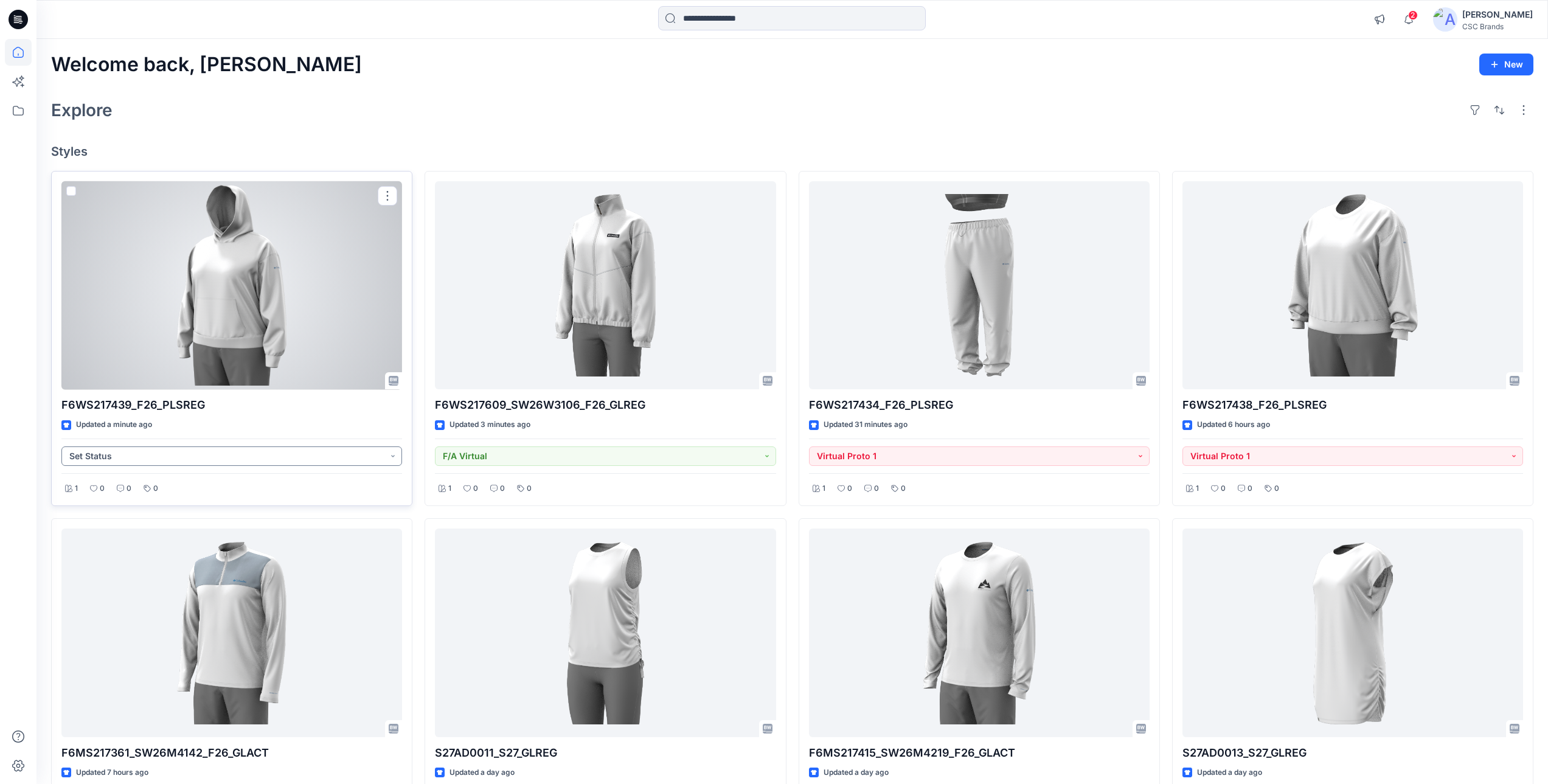
click at [247, 453] on button "Set Status" at bounding box center [232, 456] width 341 height 19
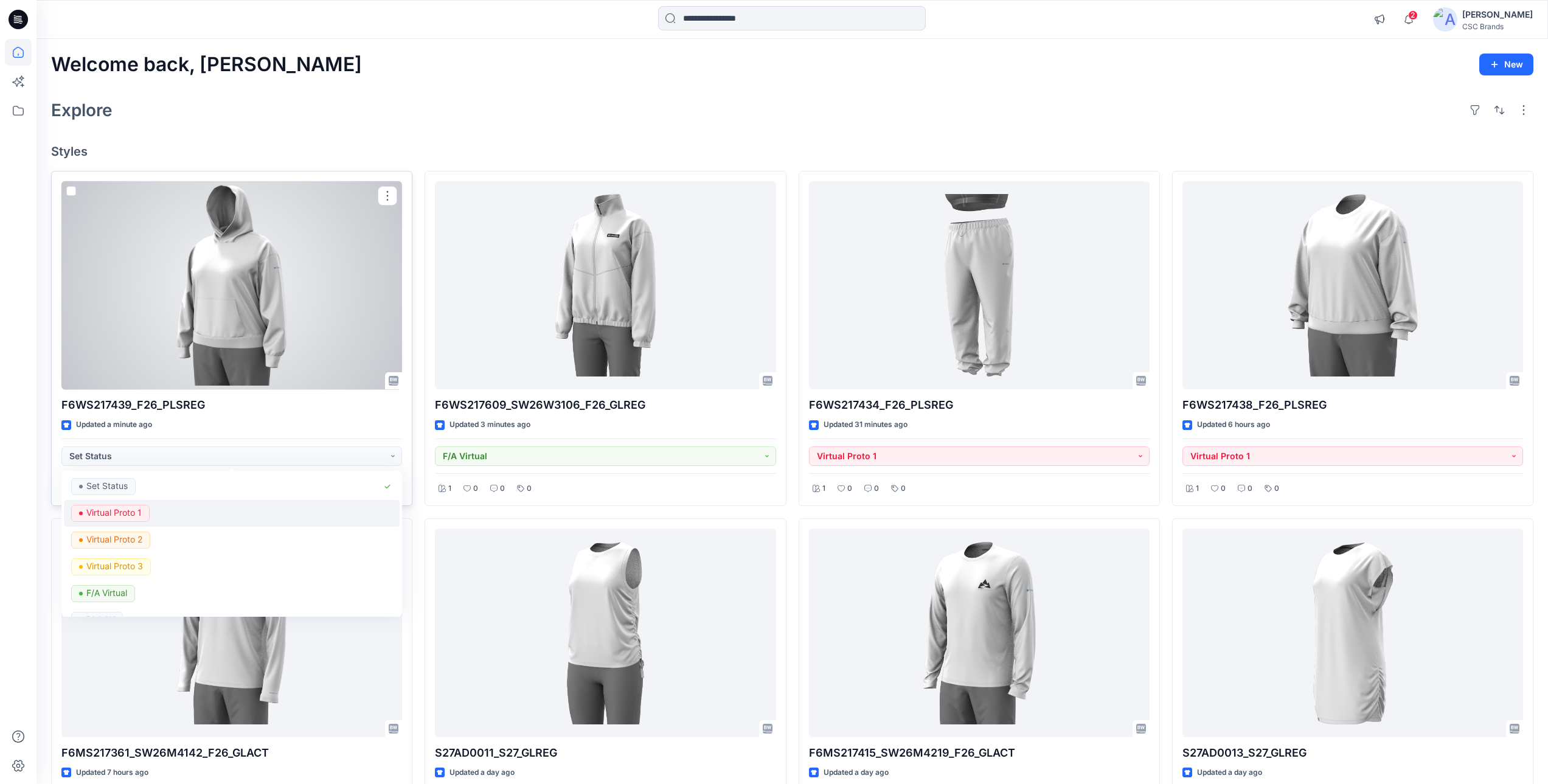
click at [172, 517] on div "Virtual Proto 1" at bounding box center [231, 513] width 321 height 17
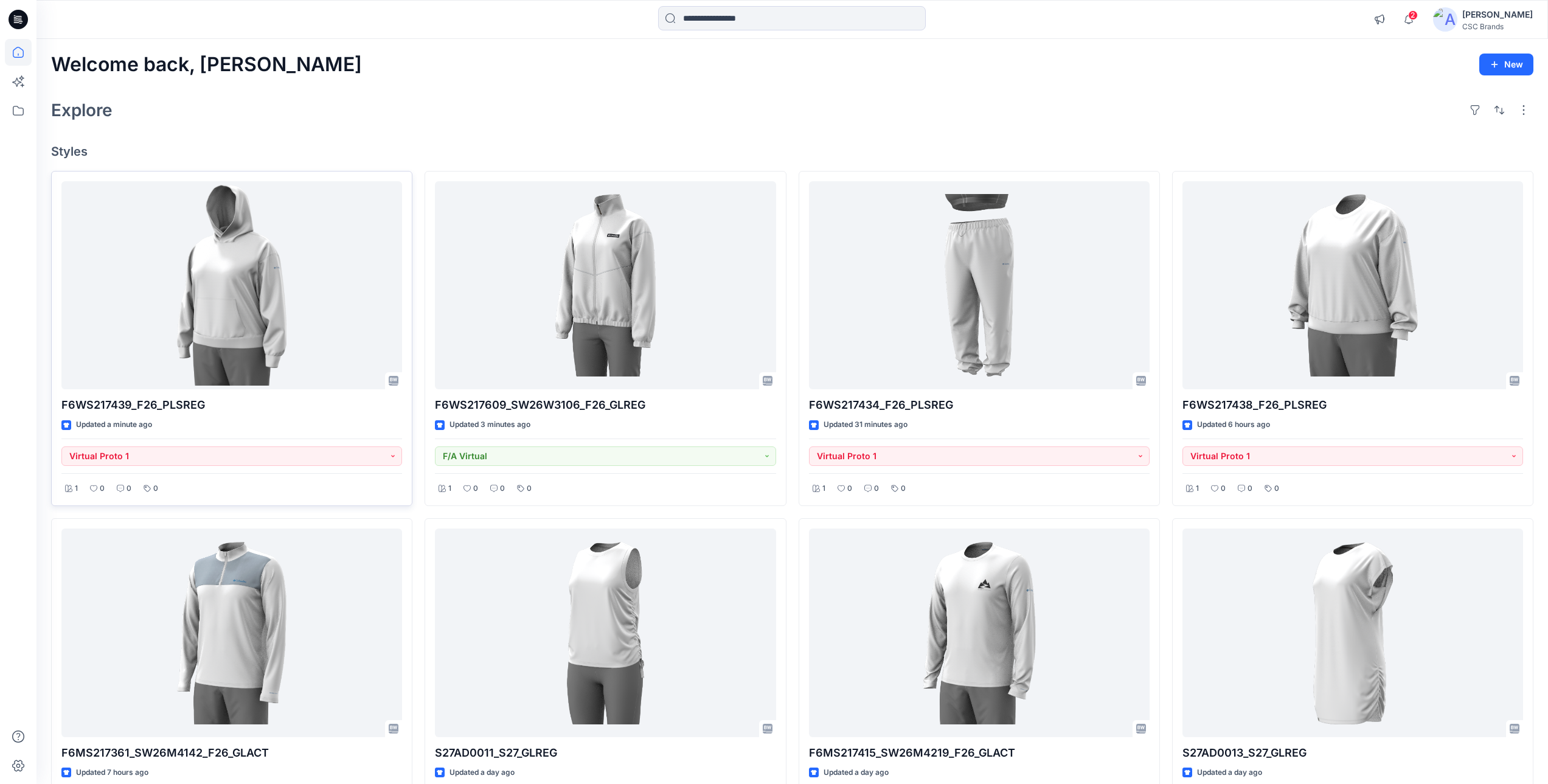
click at [375, 121] on div "Explore" at bounding box center [792, 110] width 1482 height 30
click at [1417, 16] on span "2" at bounding box center [1413, 15] width 10 height 10
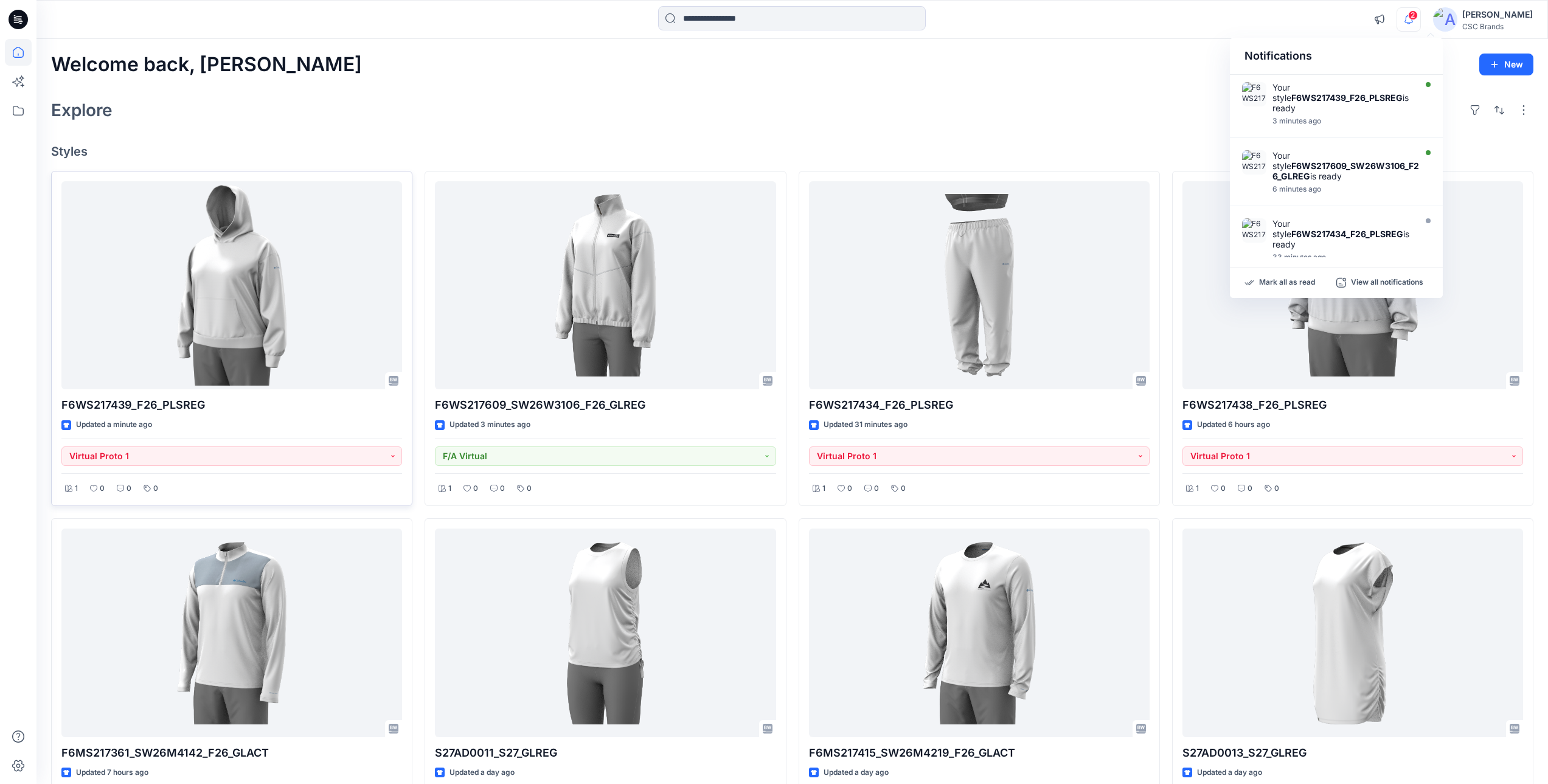
click at [1420, 19] on icon "button" at bounding box center [1409, 19] width 23 height 24
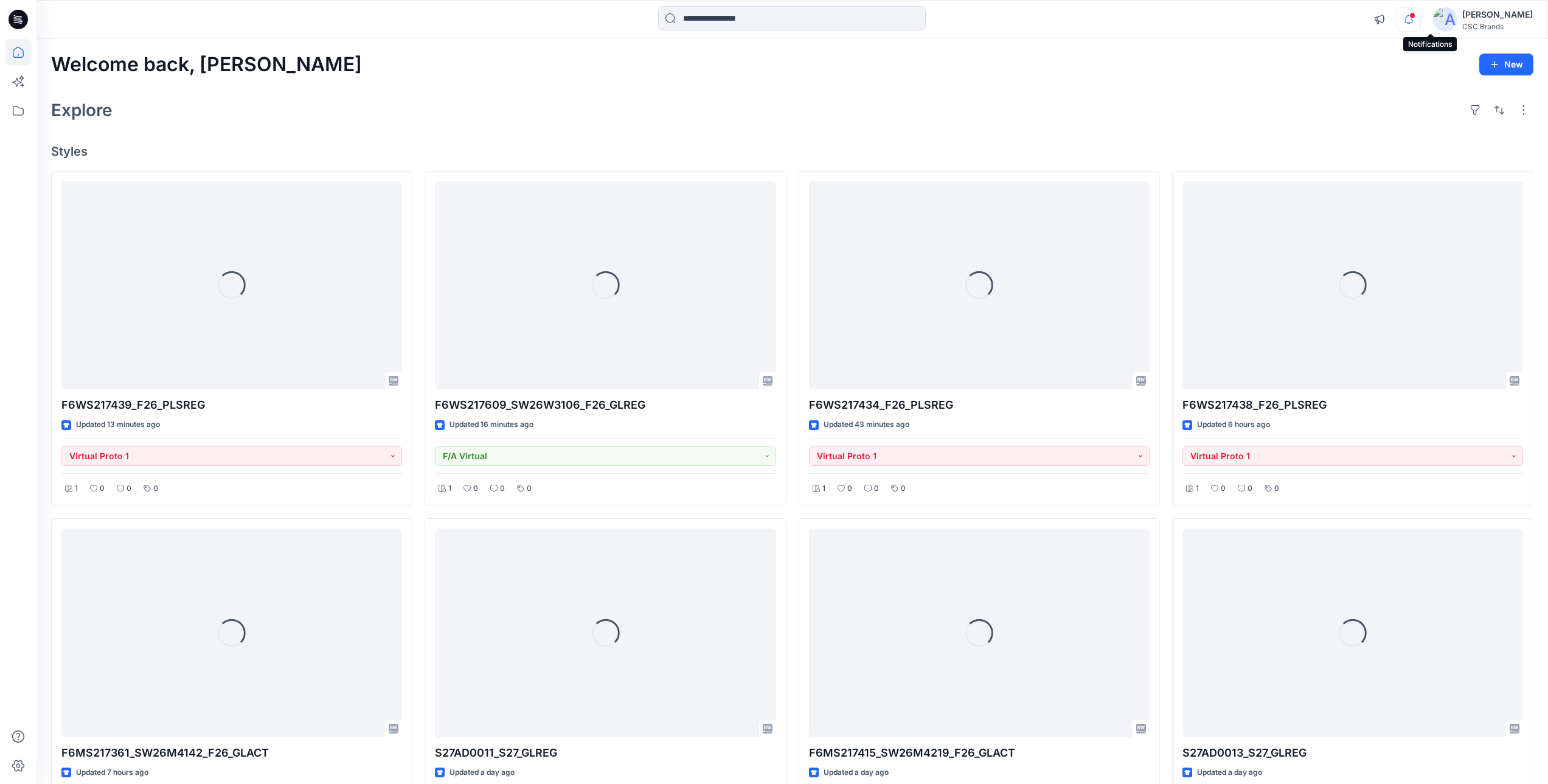
click at [1420, 19] on icon "button" at bounding box center [1409, 19] width 23 height 24
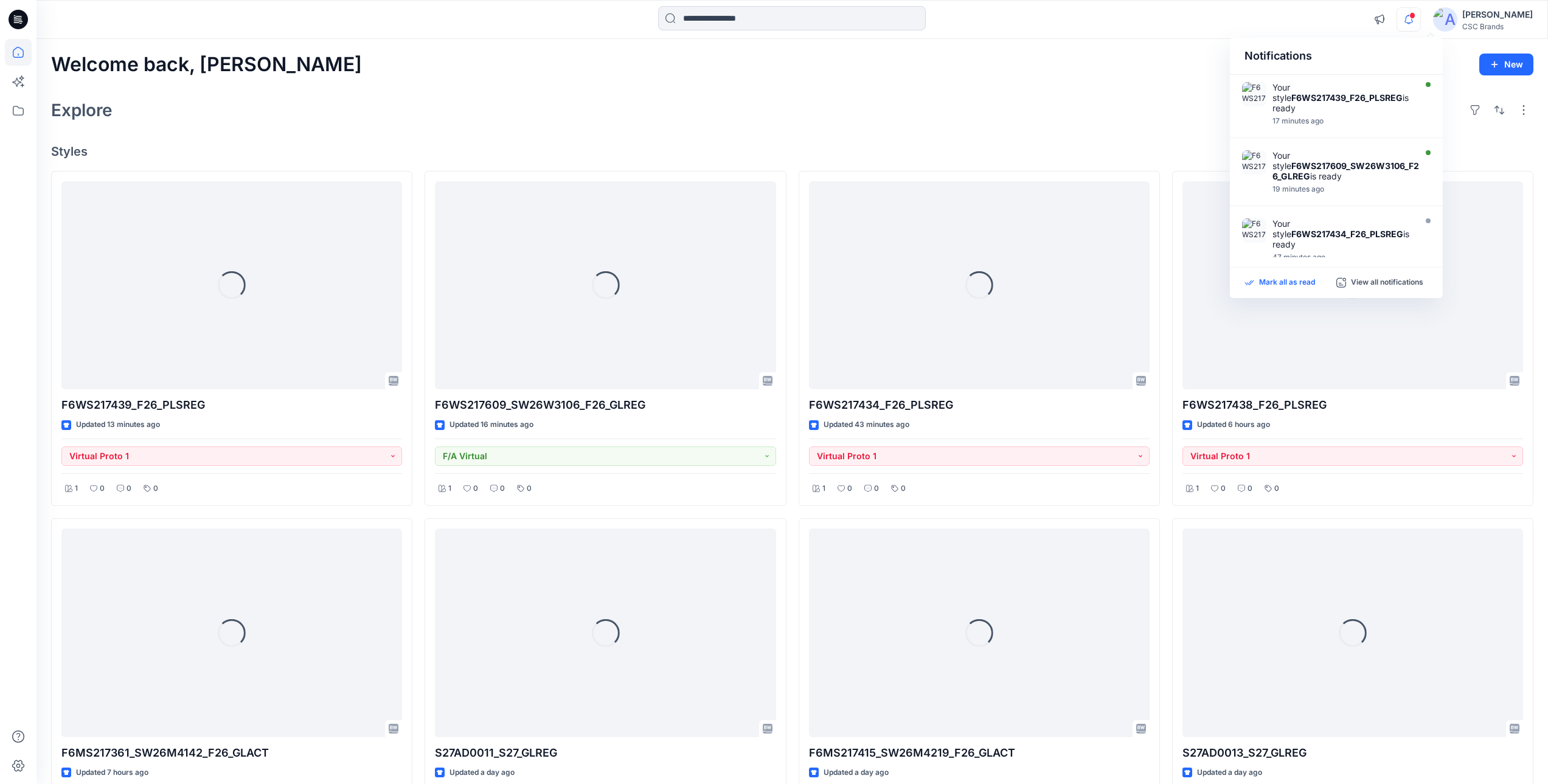
click at [1287, 285] on p "Mark all as read" at bounding box center [1287, 282] width 56 height 11
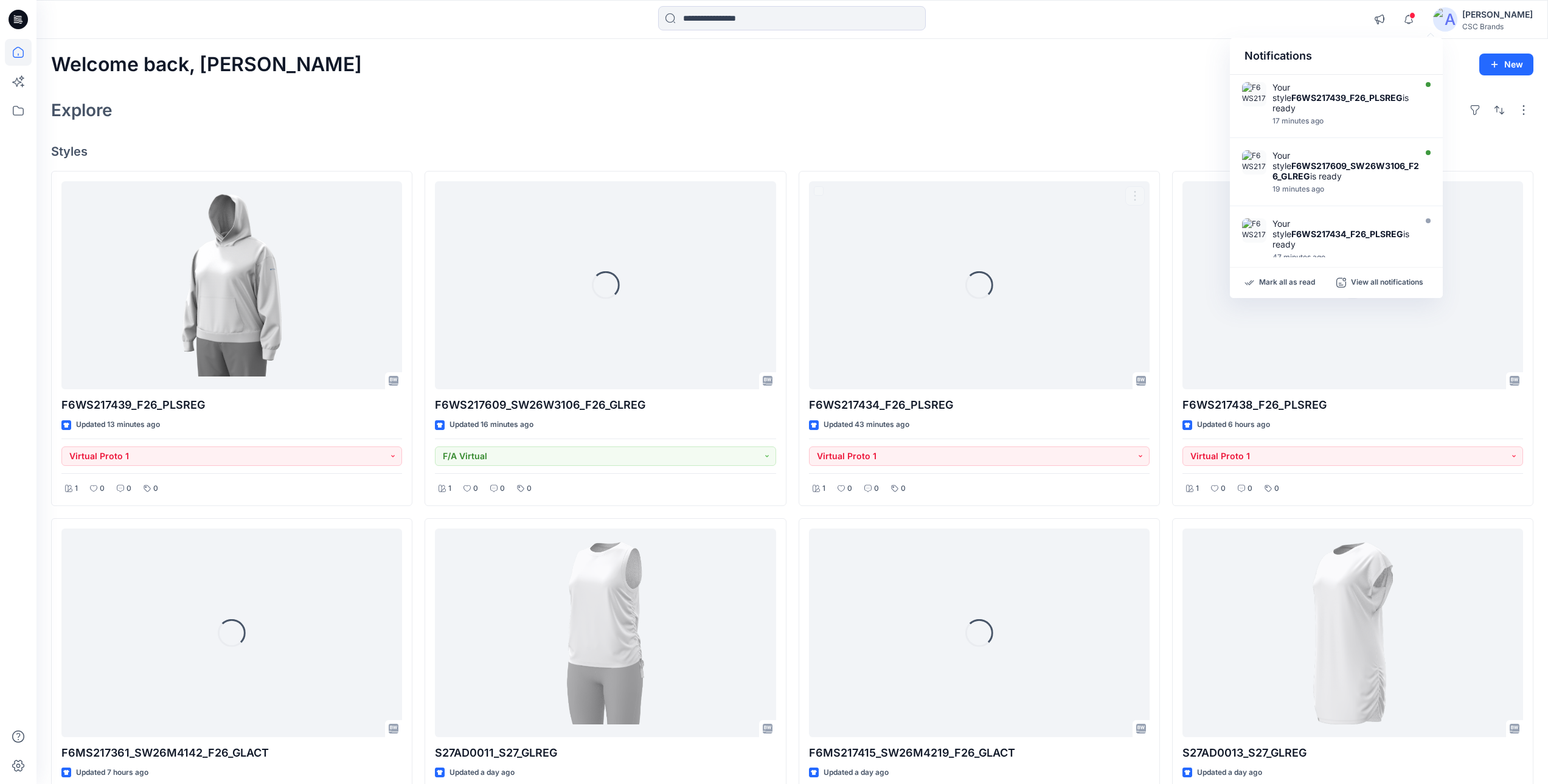
click at [1003, 120] on div "Explore" at bounding box center [792, 110] width 1482 height 30
